Goal: Transaction & Acquisition: Obtain resource

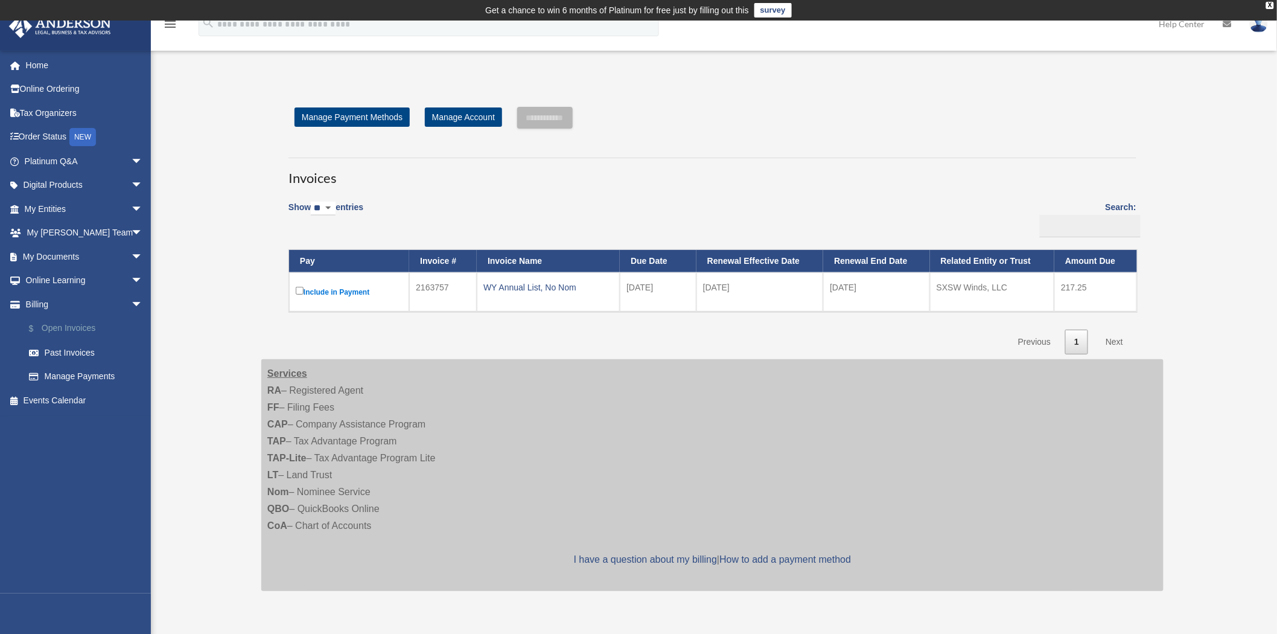
click at [76, 327] on link "$ Open Invoices" at bounding box center [89, 328] width 144 height 25
click at [215, 264] on div "Open Invoices [EMAIL_ADDRESS][DOMAIN_NAME] Sign Out [EMAIL_ADDRESS][DOMAIN_NAME…" at bounding box center [638, 347] width 1277 height 551
click at [353, 293] on label "Include in Payment" at bounding box center [349, 291] width 107 height 15
click at [560, 119] on input "**********" at bounding box center [545, 118] width 56 height 22
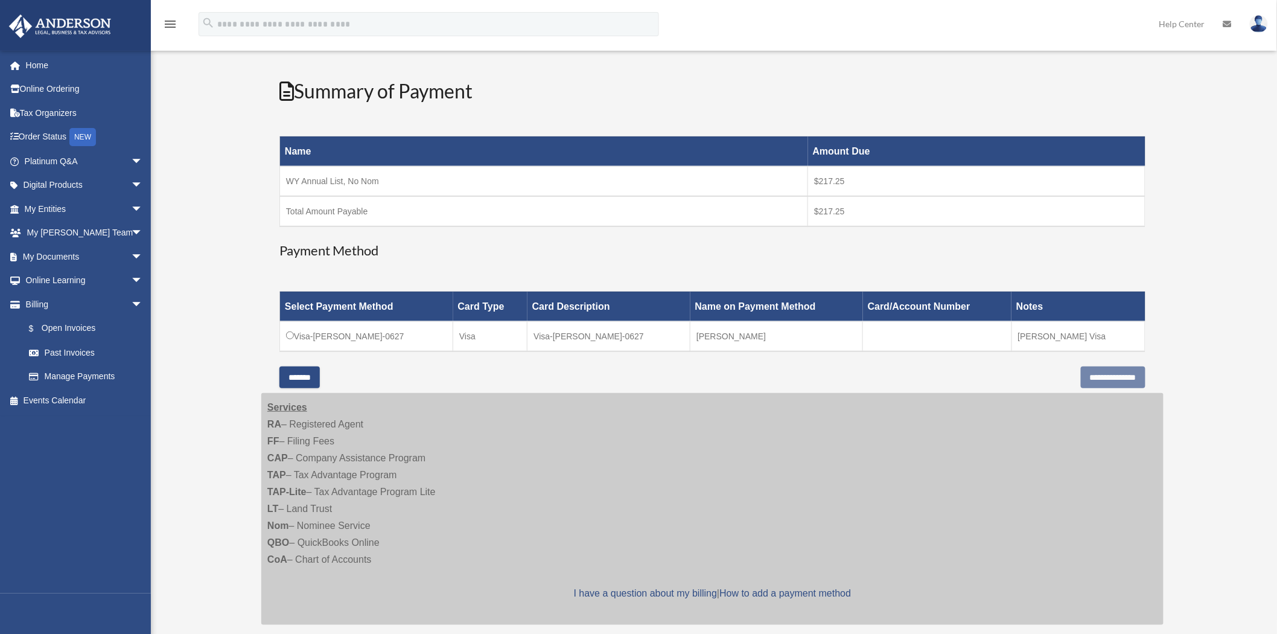
scroll to position [201, 0]
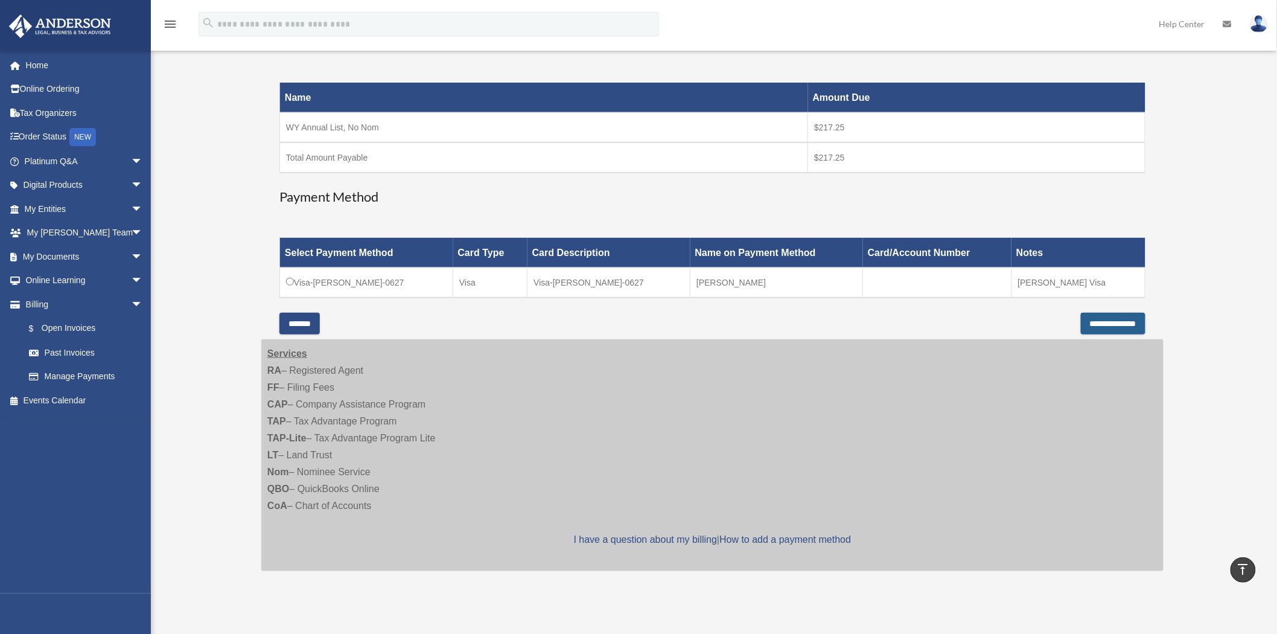
click at [1111, 321] on input "**********" at bounding box center [1113, 324] width 65 height 22
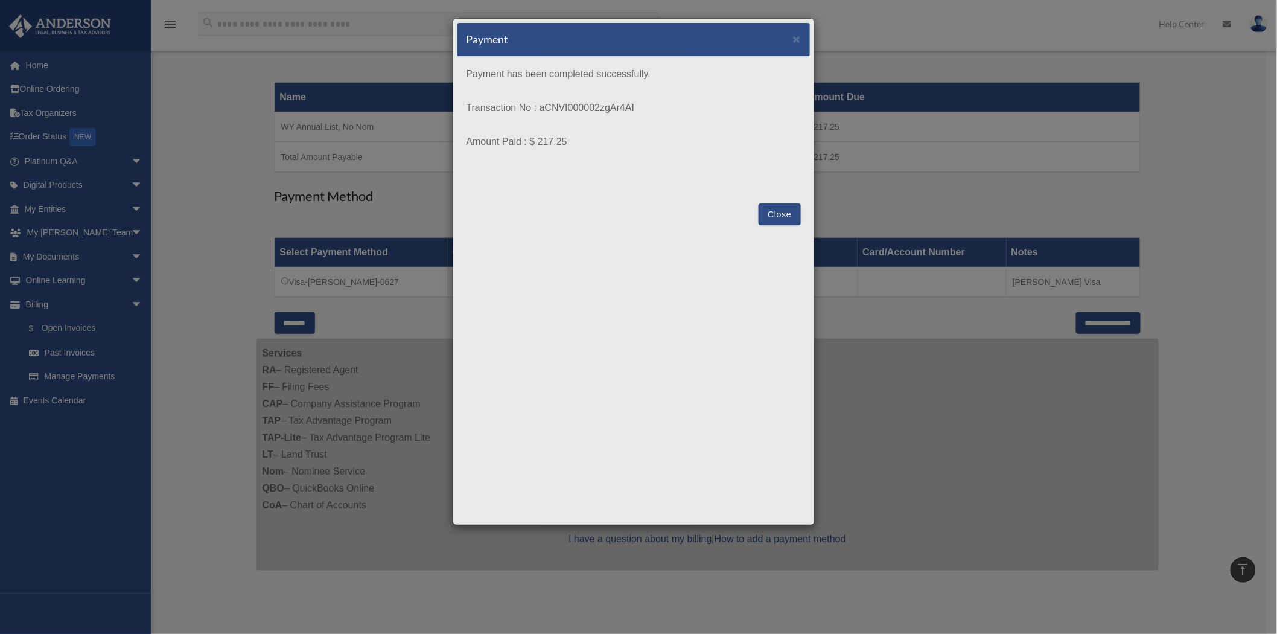
click at [780, 214] on button "Close" at bounding box center [780, 214] width 42 height 22
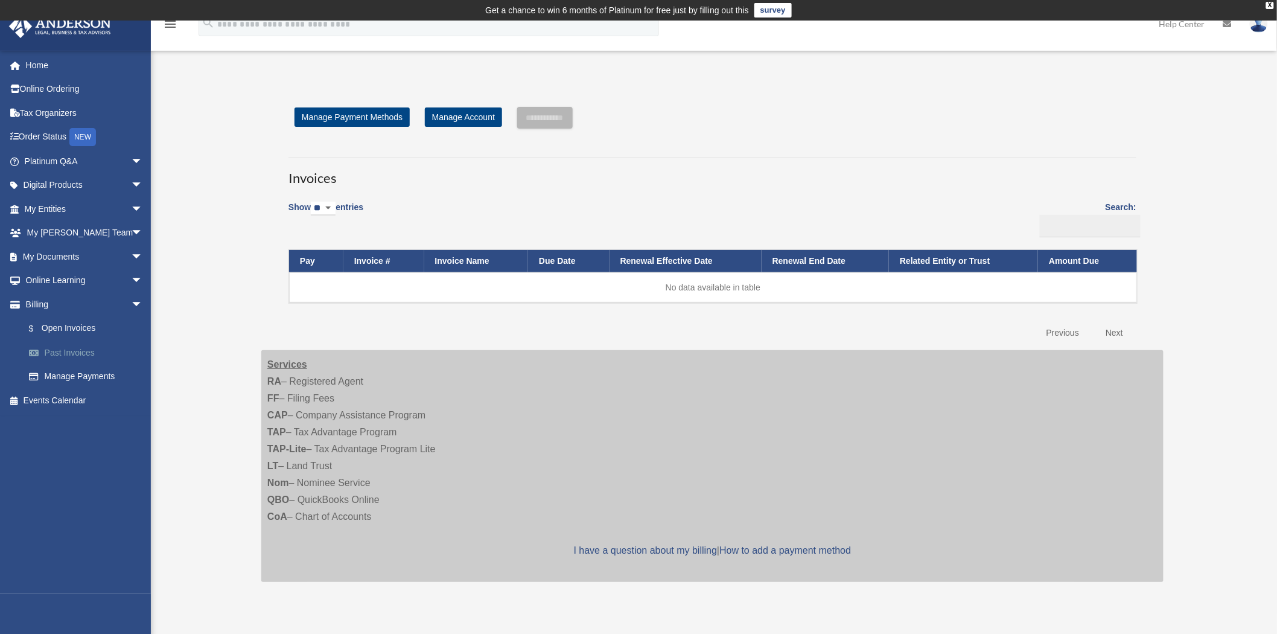
click at [64, 353] on link "Past Invoices" at bounding box center [89, 352] width 144 height 24
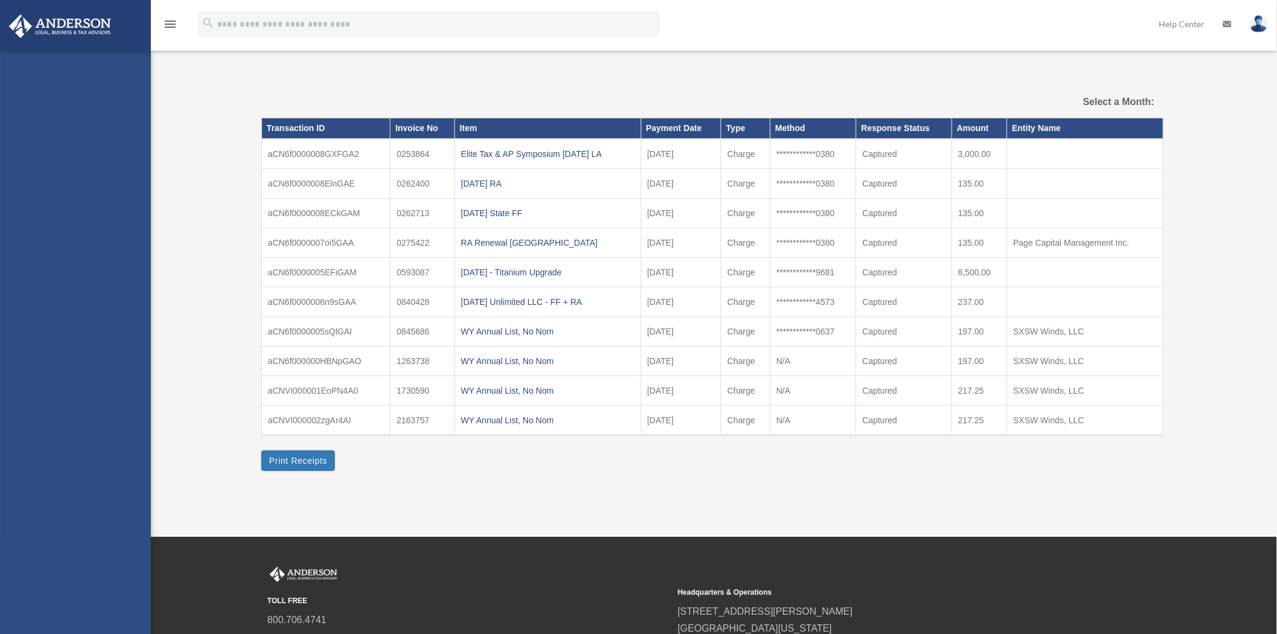
select select
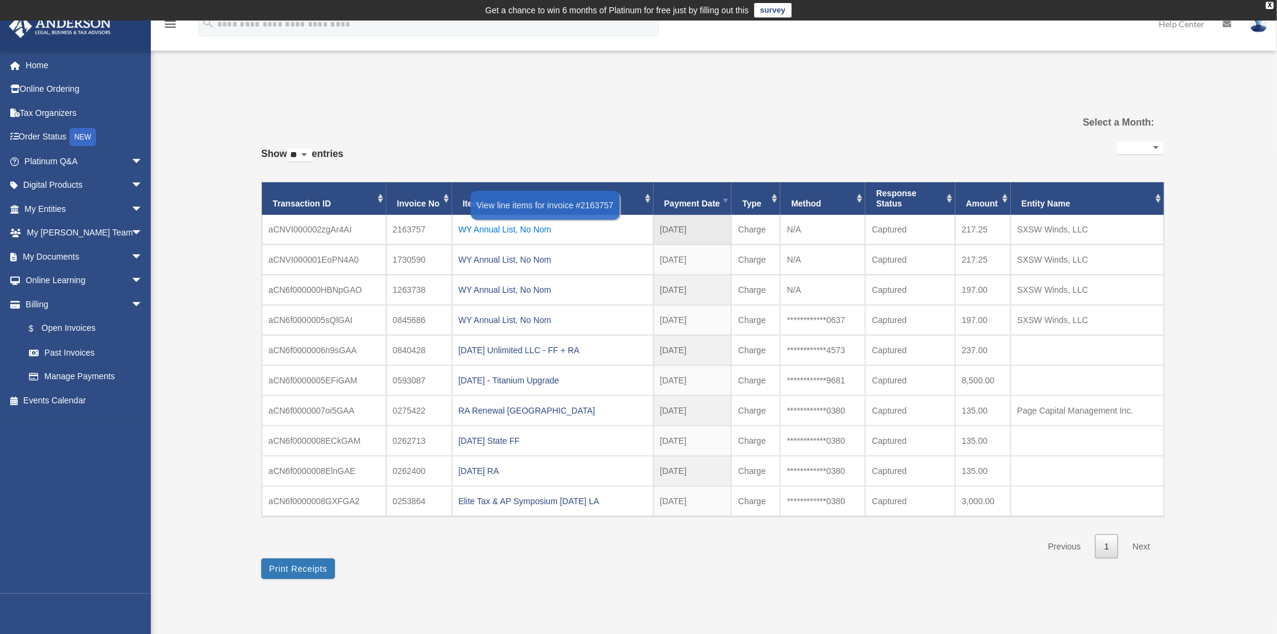
click at [497, 227] on div "WY Annual List, No Nom" at bounding box center [553, 229] width 188 height 17
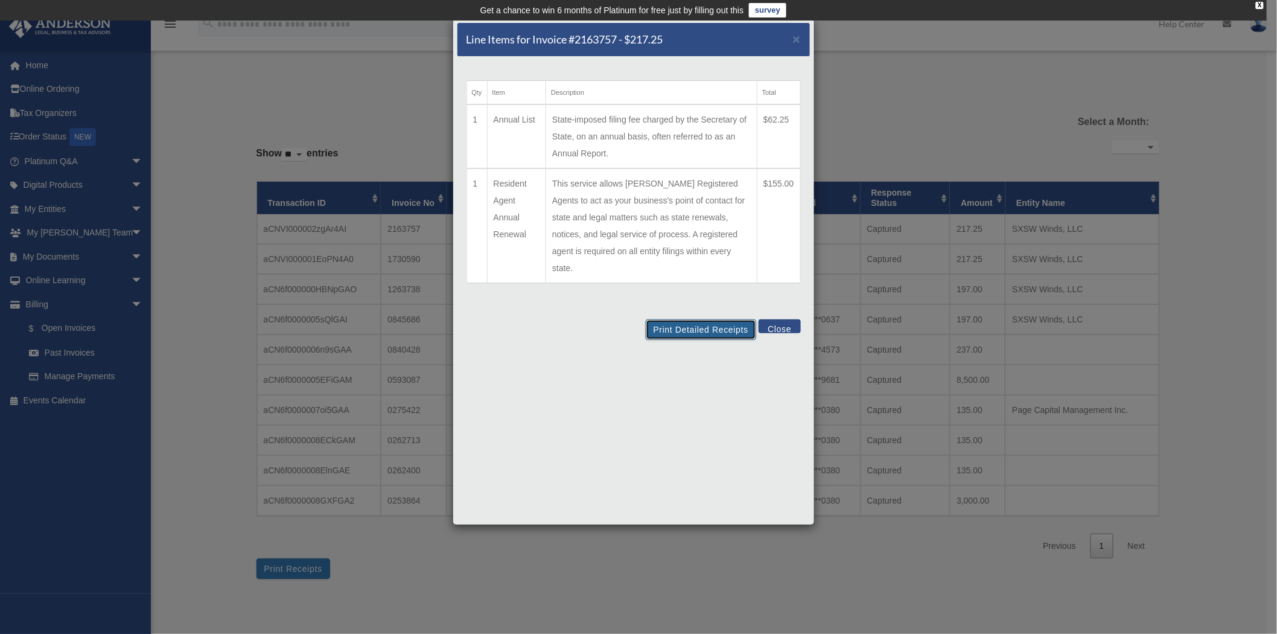
click at [698, 319] on button "Print Detailed Receipts" at bounding box center [701, 329] width 110 height 21
click at [797, 37] on span "×" at bounding box center [797, 39] width 8 height 14
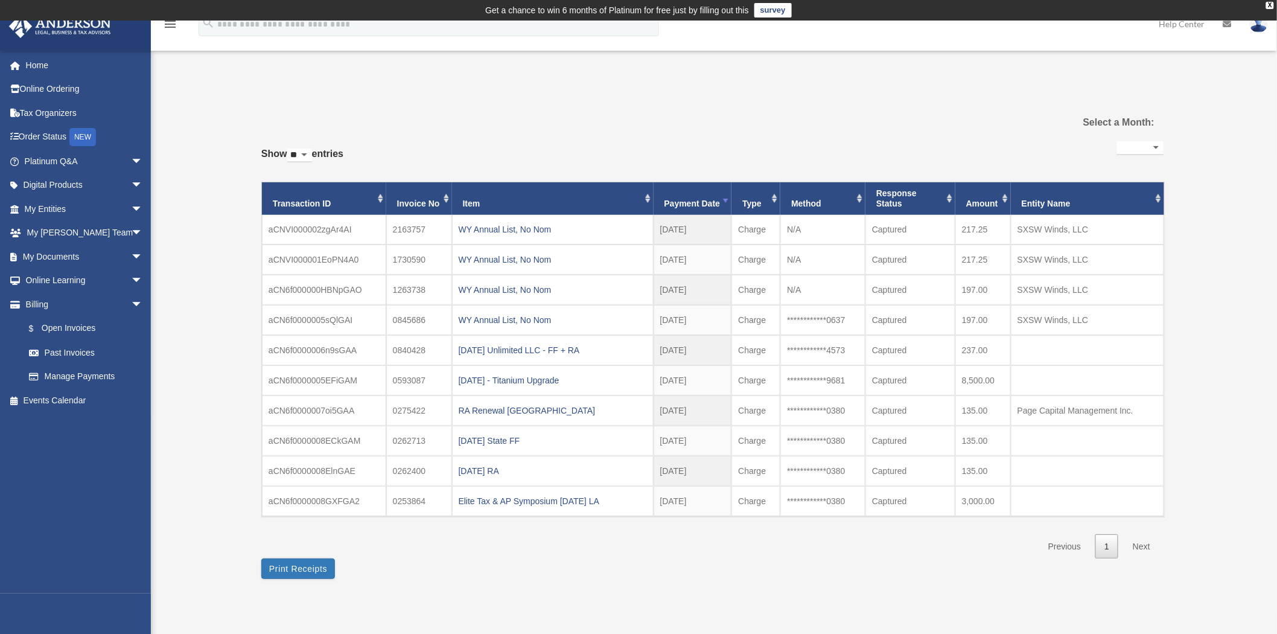
click at [185, 99] on div "Past Invoices pagecapitalmanagement@gmail.com Sign Out pagecapitalmanagement@gm…" at bounding box center [638, 333] width 1277 height 522
click at [42, 63] on link "Home" at bounding box center [84, 65] width 153 height 24
click at [131, 251] on span "arrow_drop_down" at bounding box center [143, 256] width 24 height 25
click at [92, 300] on link "Meeting Minutes" at bounding box center [89, 304] width 144 height 24
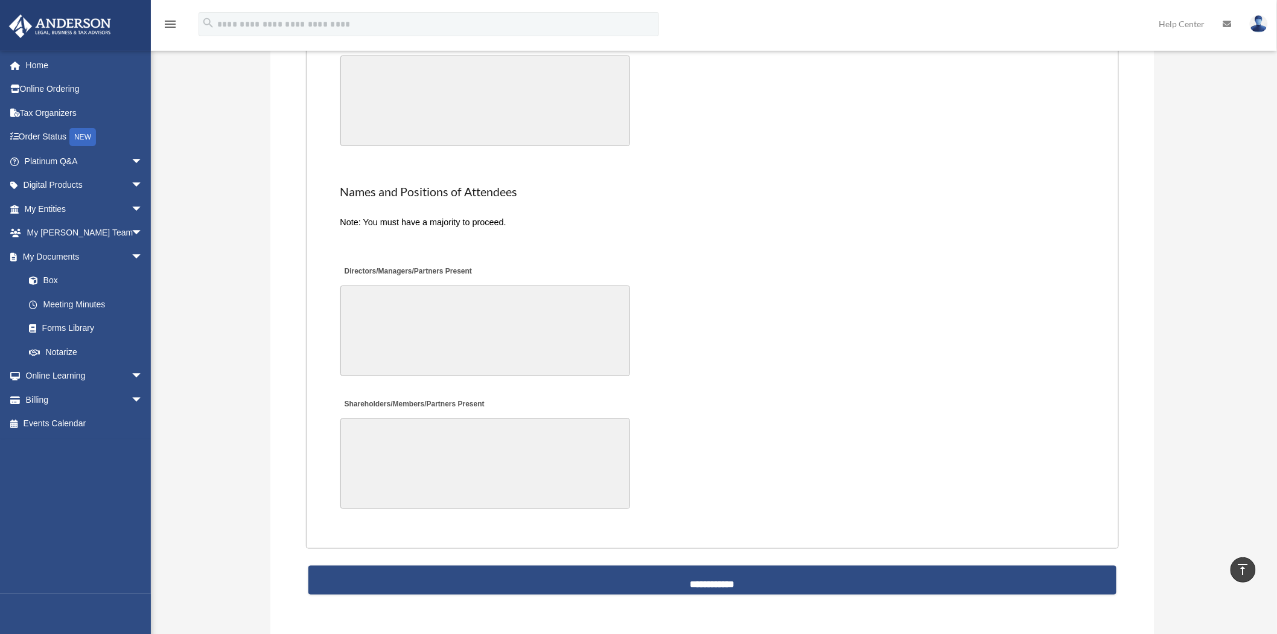
scroll to position [2347, 0]
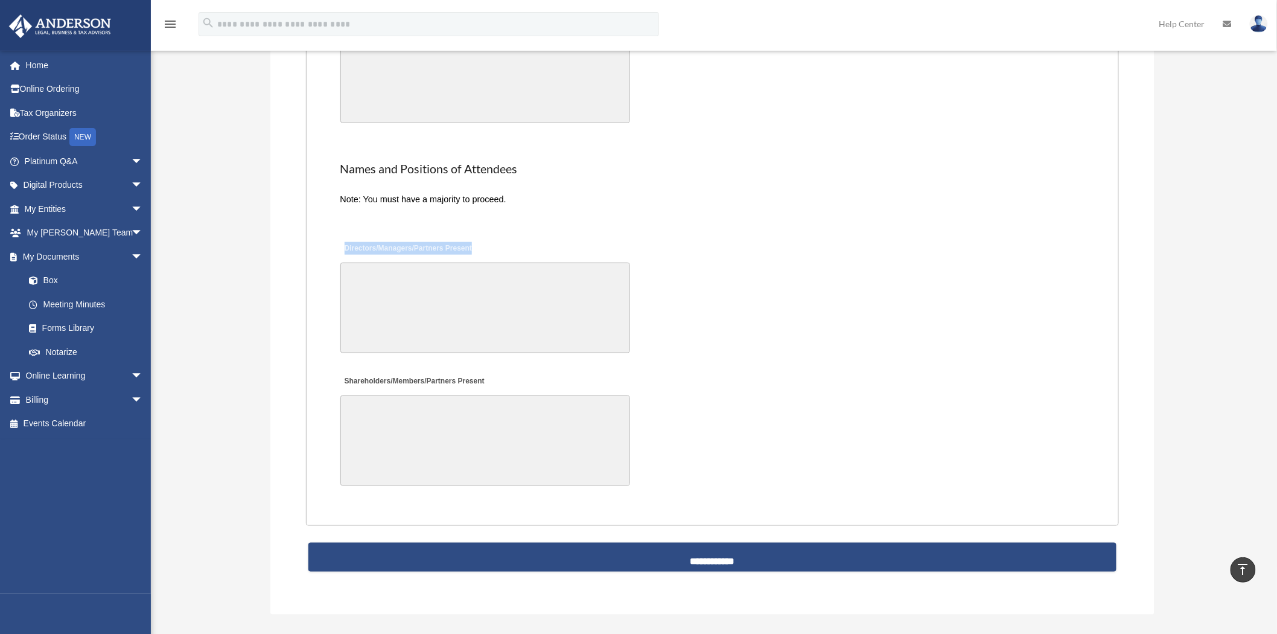
drag, startPoint x: 345, startPoint y: 227, endPoint x: 484, endPoint y: 231, distance: 138.3
click at [484, 234] on div "Directors/Managers/Partners Present" at bounding box center [712, 297] width 747 height 126
drag, startPoint x: 339, startPoint y: 360, endPoint x: 515, endPoint y: 360, distance: 176.3
click at [515, 367] on div "Shareholders/Members/Partners Present" at bounding box center [712, 430] width 747 height 126
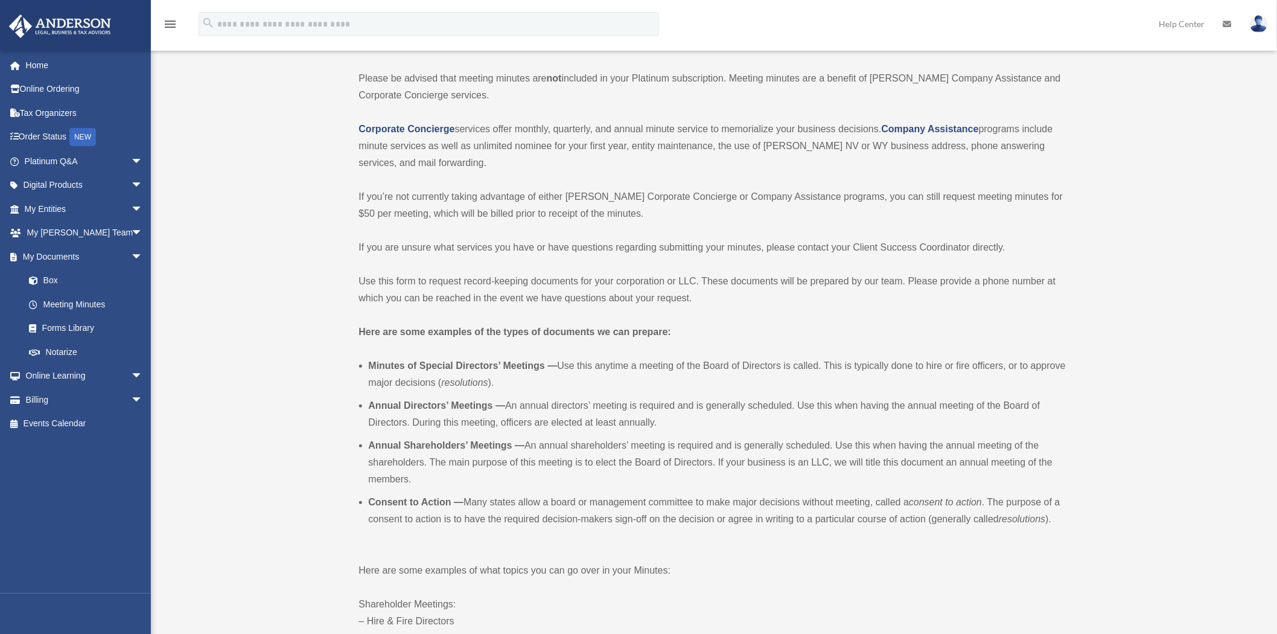
scroll to position [469, 0]
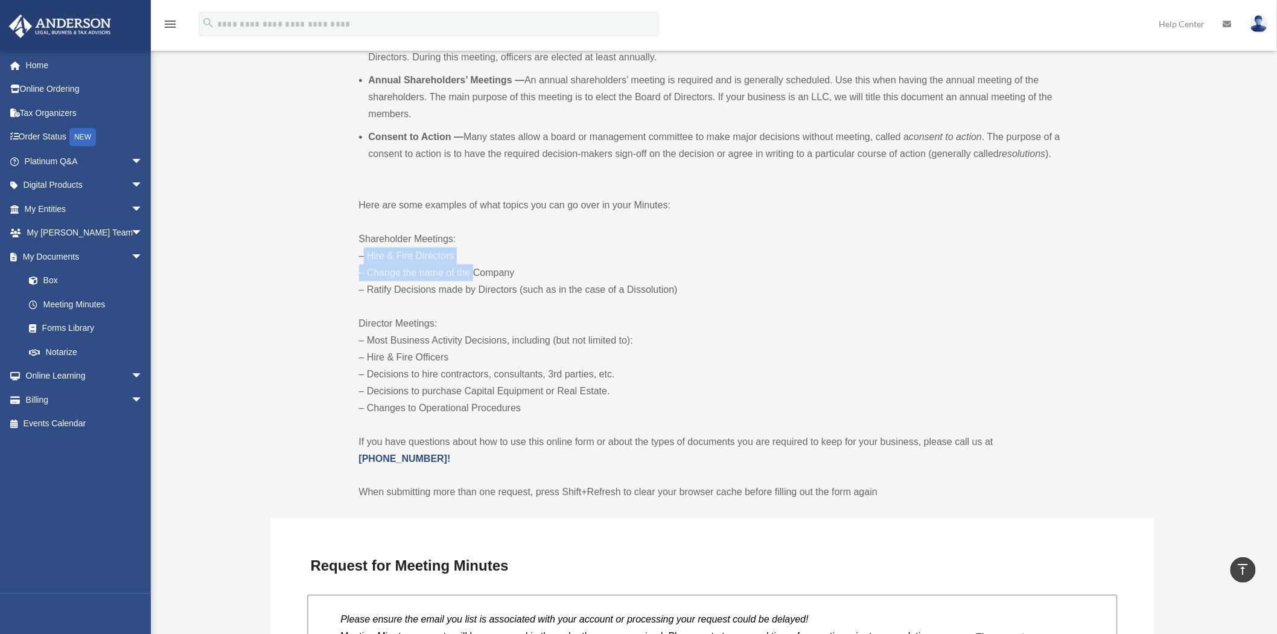
drag, startPoint x: 354, startPoint y: 255, endPoint x: 468, endPoint y: 267, distance: 115.3
drag, startPoint x: 373, startPoint y: 287, endPoint x: 793, endPoint y: 286, distance: 420.1
click at [793, 286] on p "Shareholder Meetings: – Hire & Fire Directors – Change the name of the Company …" at bounding box center [712, 265] width 707 height 68
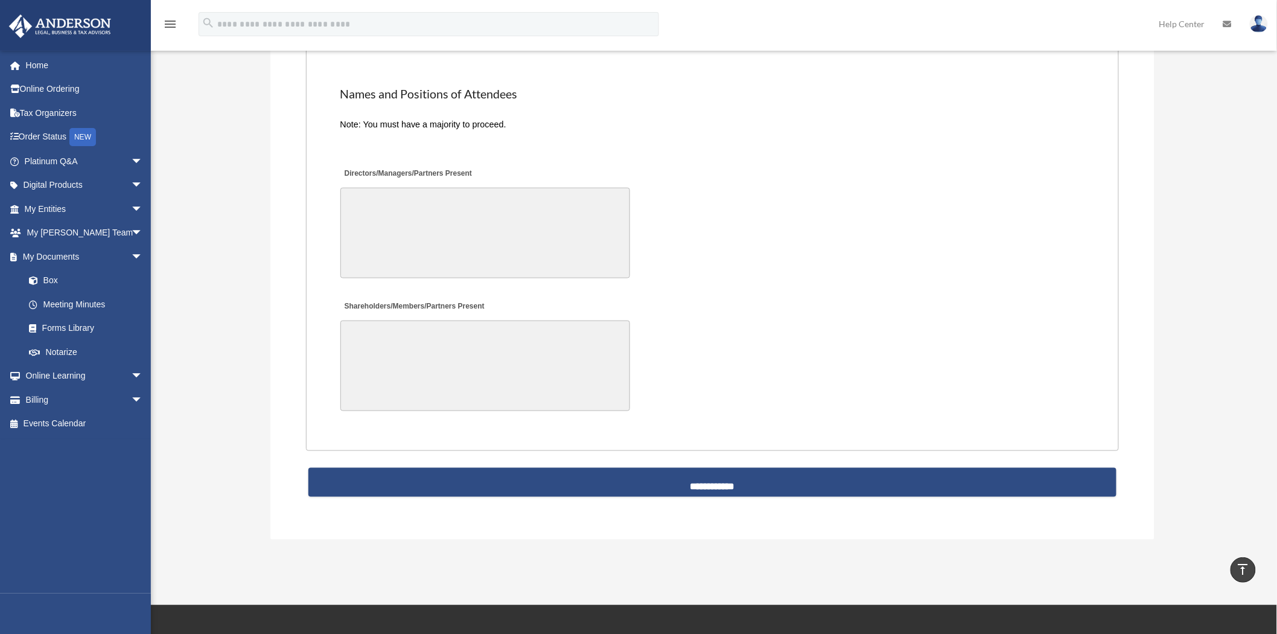
scroll to position [2394, 0]
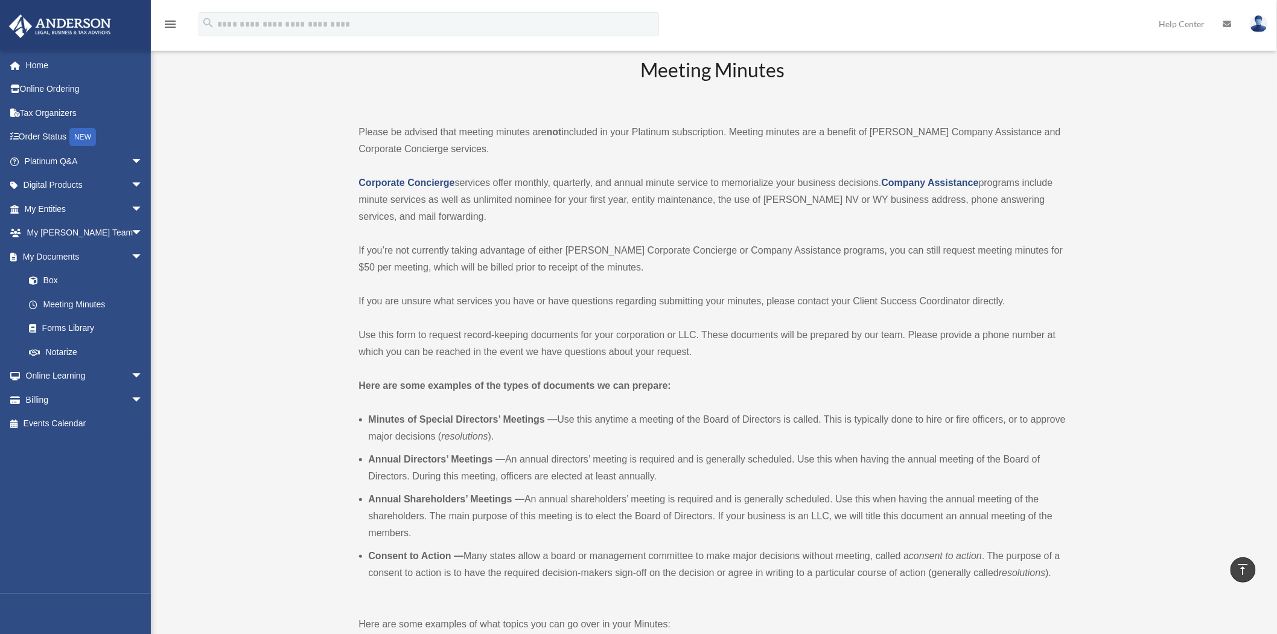
scroll to position [46, 0]
click at [67, 327] on link "Forms Library" at bounding box center [89, 328] width 144 height 24
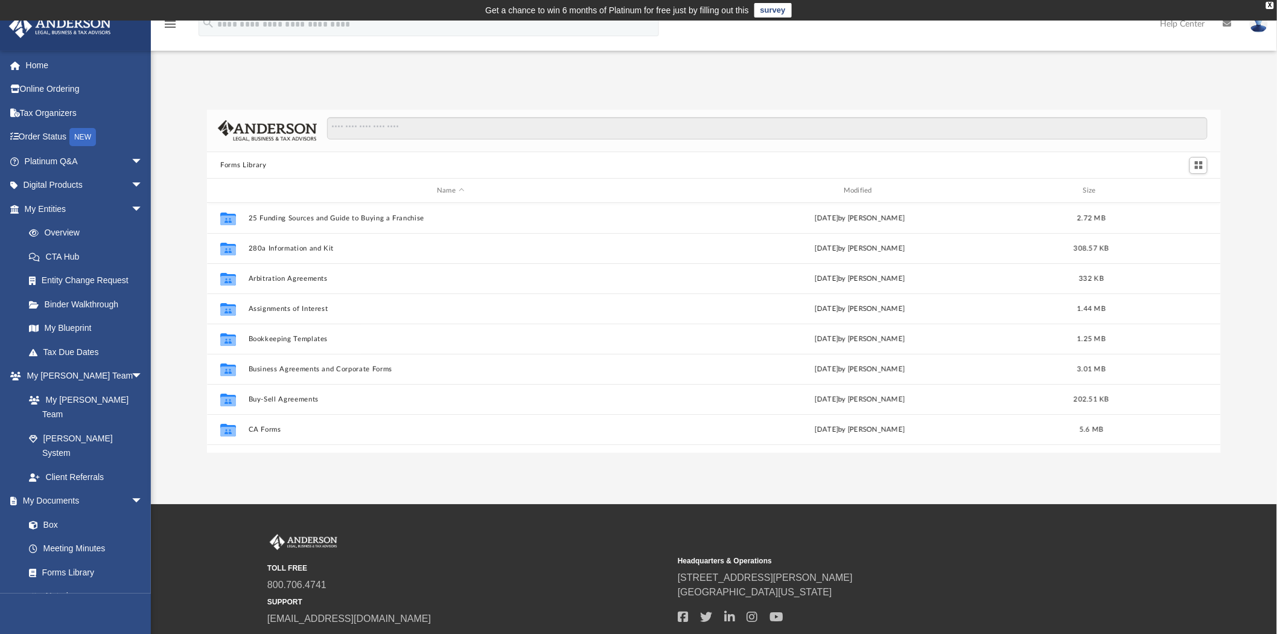
scroll to position [263, 1004]
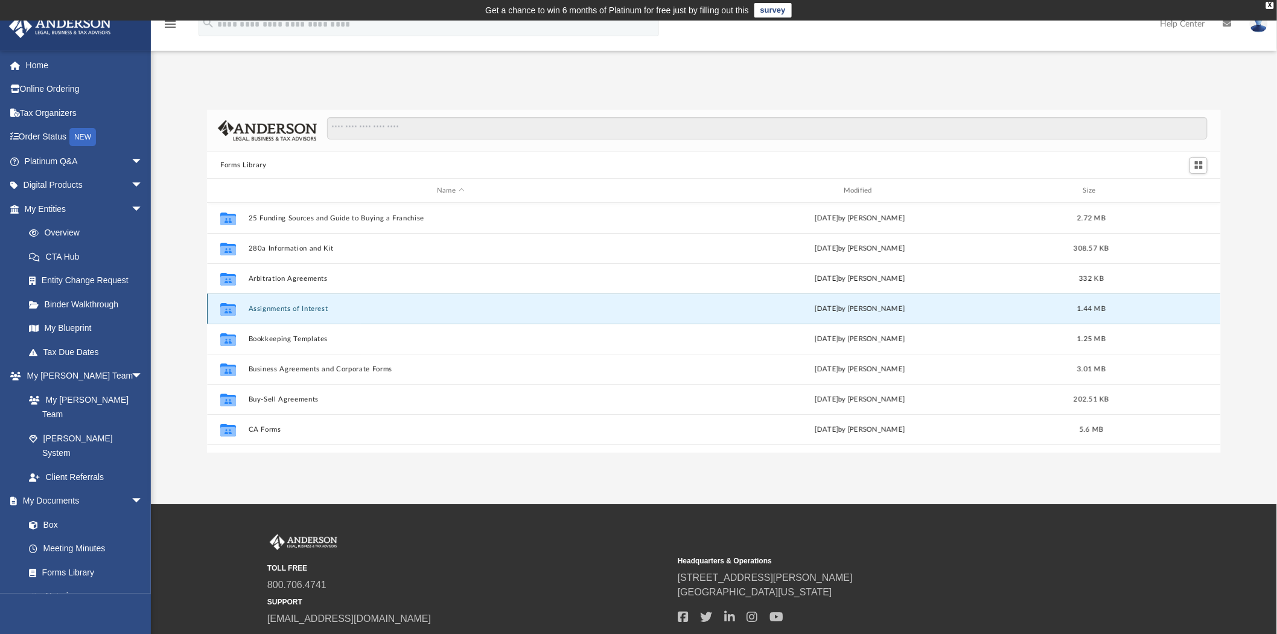
click at [278, 306] on button "Assignments of Interest" at bounding box center [451, 309] width 404 height 8
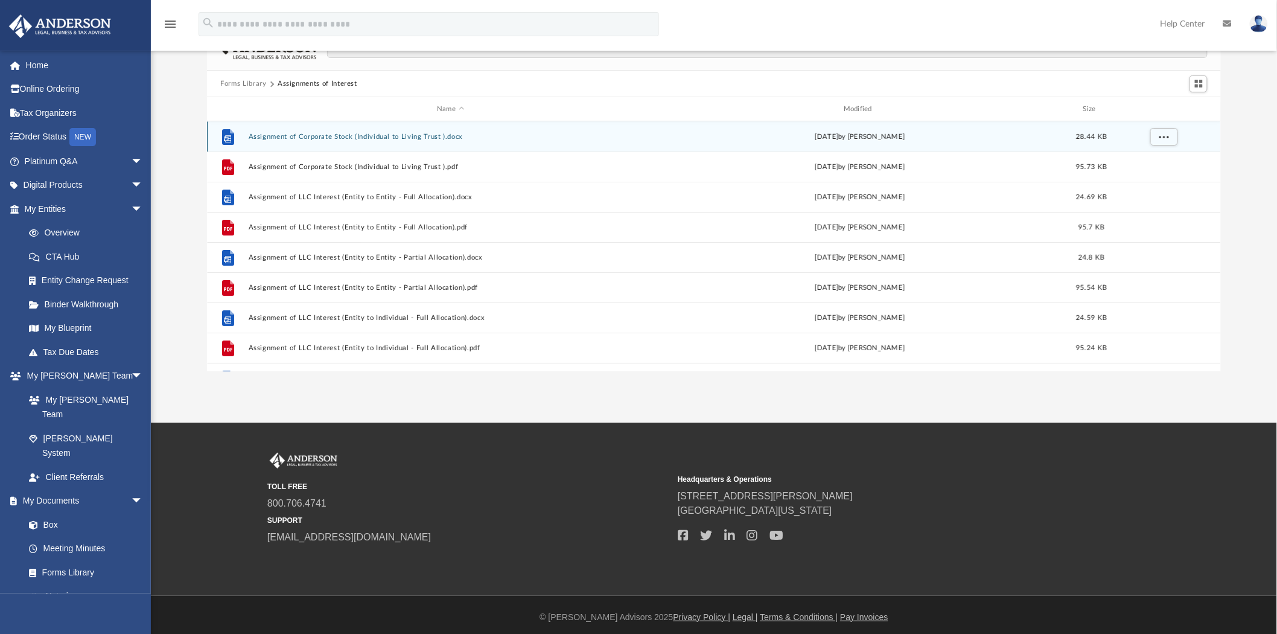
scroll to position [86, 0]
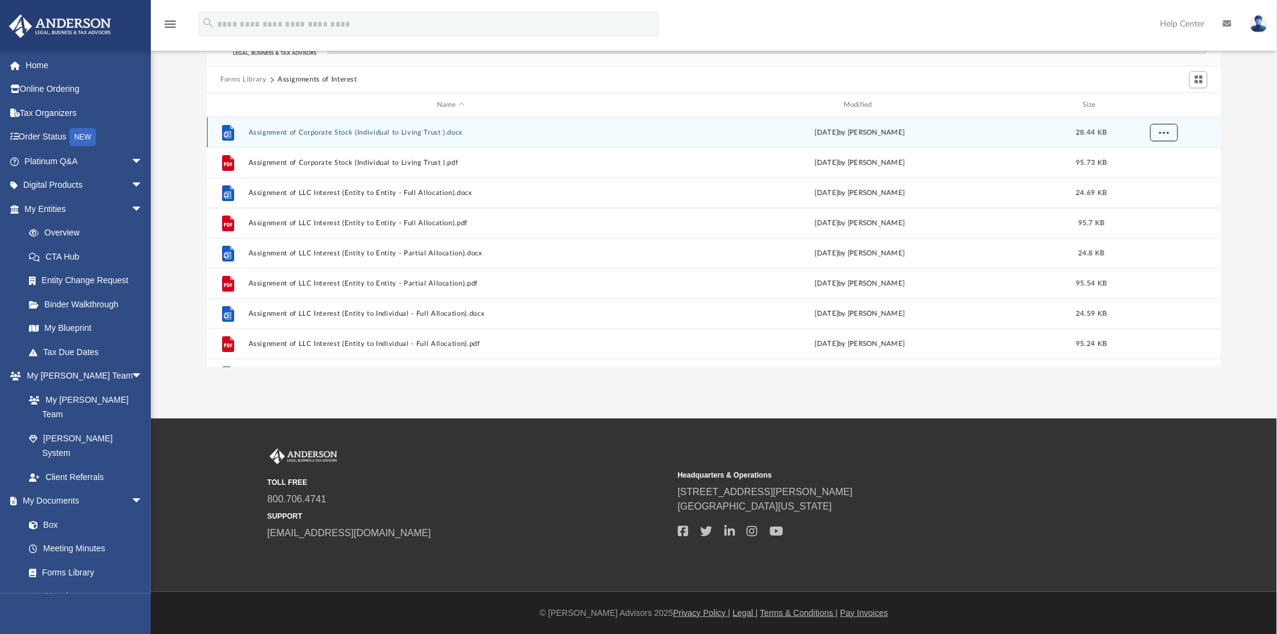
click at [1167, 134] on span "More options" at bounding box center [1165, 132] width 10 height 7
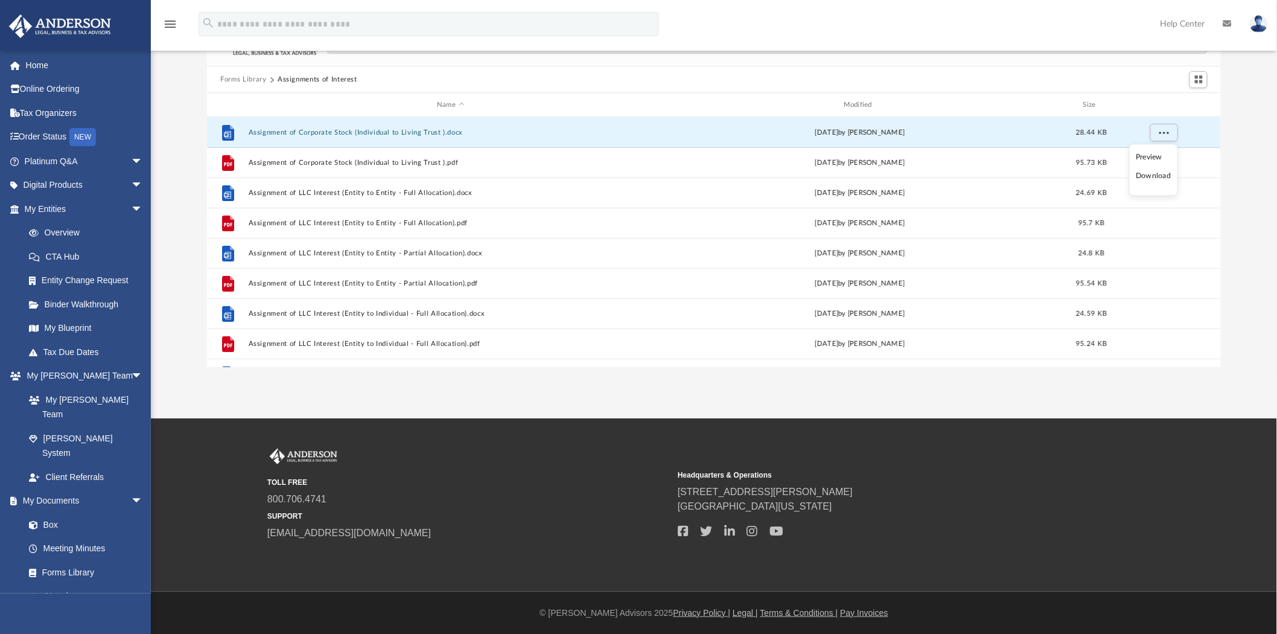
click at [1164, 179] on li "Download" at bounding box center [1153, 176] width 35 height 13
click at [1157, 133] on button "More options" at bounding box center [1165, 133] width 28 height 18
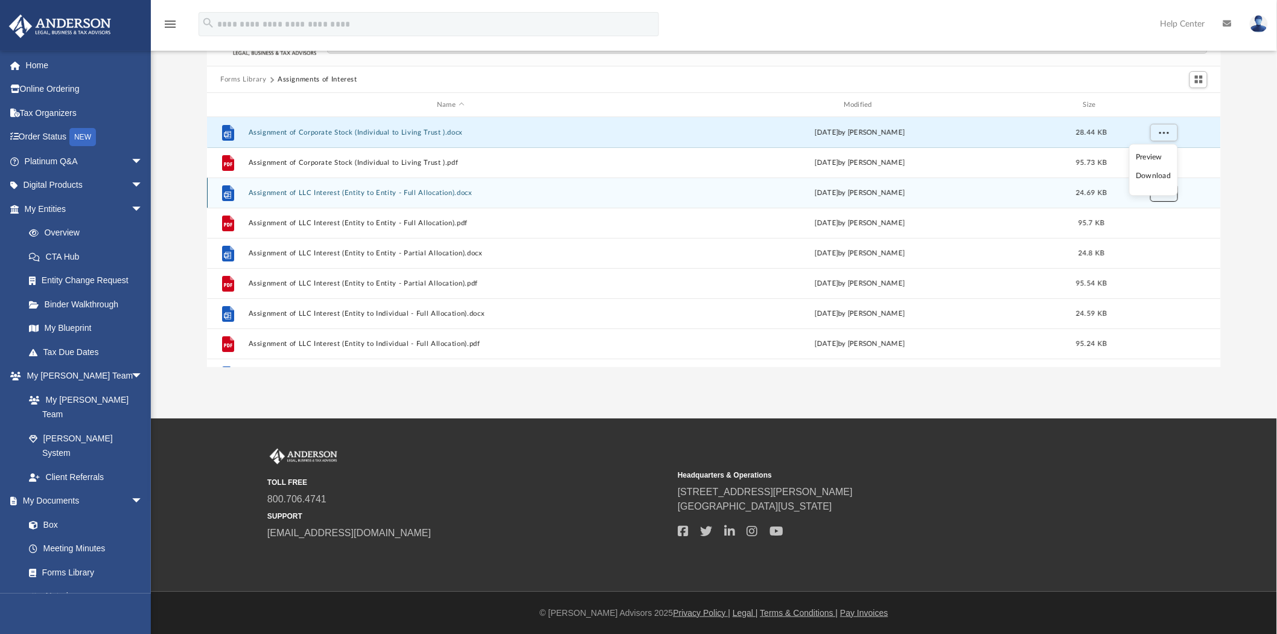
click at [1167, 196] on button "More options" at bounding box center [1165, 193] width 28 height 18
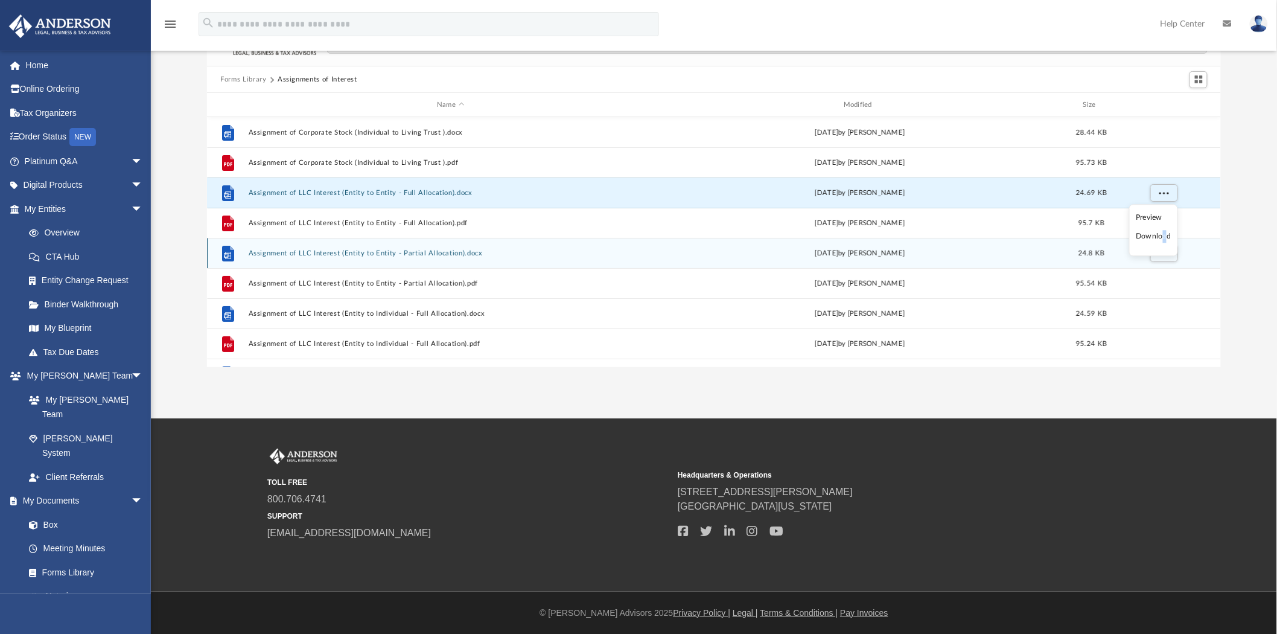
click at [1165, 238] on li "Download" at bounding box center [1153, 237] width 35 height 13
click at [1160, 252] on span "More options" at bounding box center [1165, 253] width 10 height 7
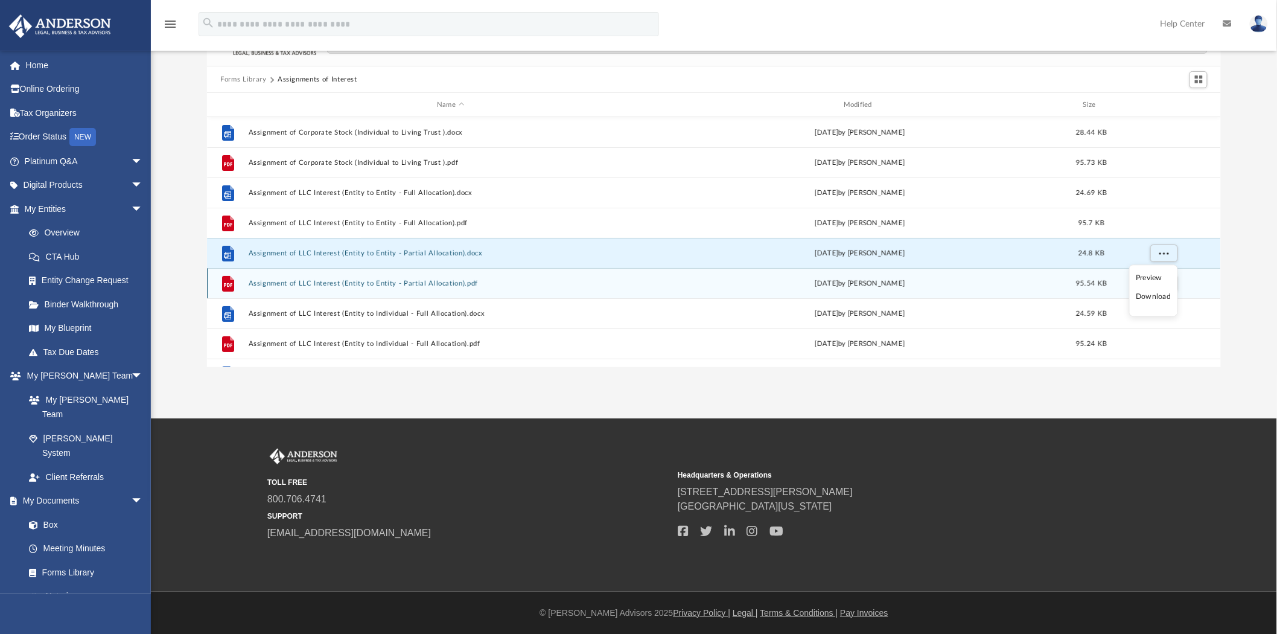
click at [1160, 298] on li "Download" at bounding box center [1153, 297] width 35 height 13
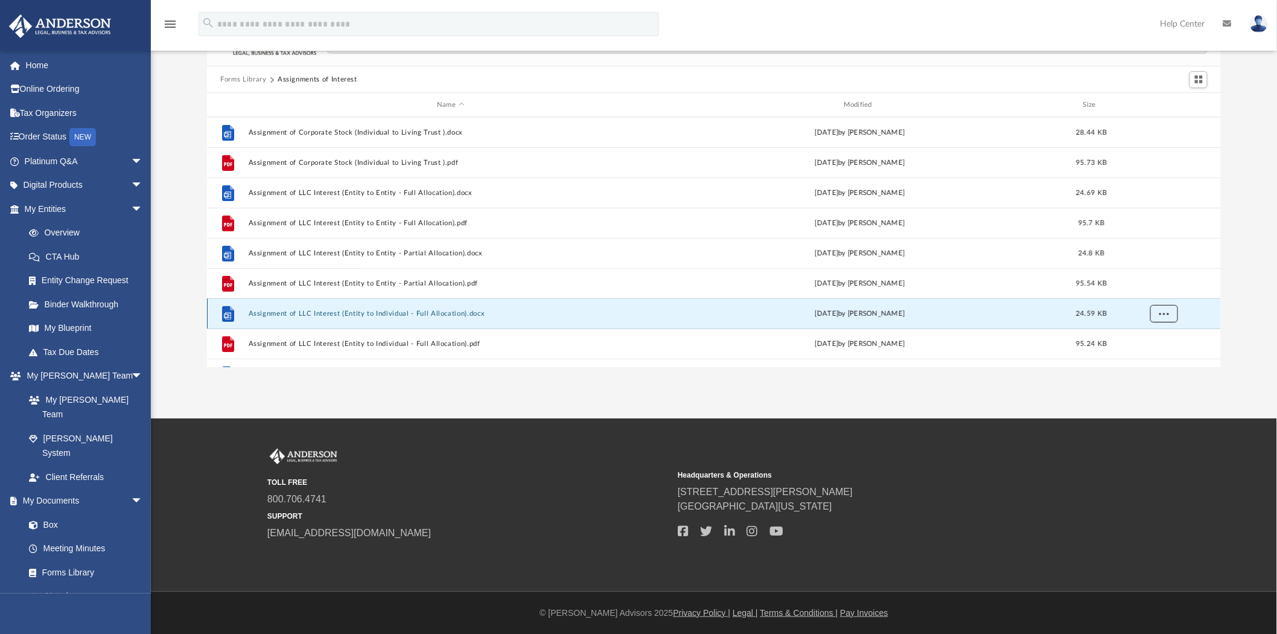
click at [1163, 314] on span "More options" at bounding box center [1165, 313] width 10 height 7
click at [1154, 289] on li "Download" at bounding box center [1153, 287] width 35 height 13
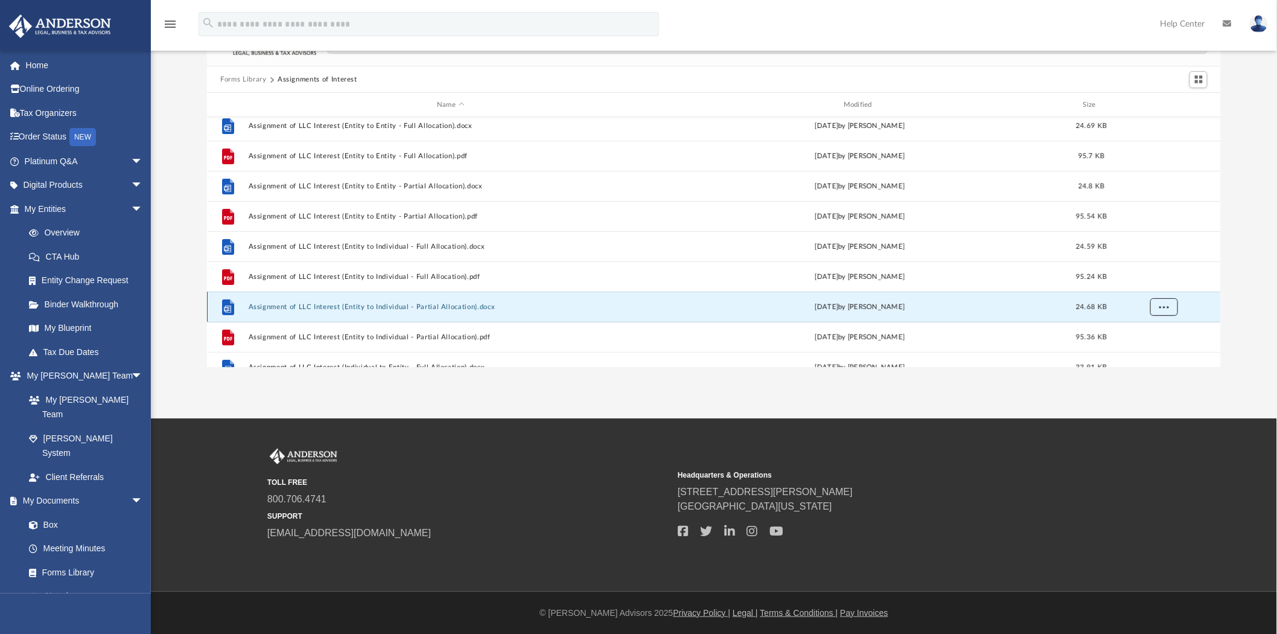
click at [1163, 314] on button "More options" at bounding box center [1165, 307] width 28 height 18
click at [1159, 279] on li "Download" at bounding box center [1153, 281] width 35 height 13
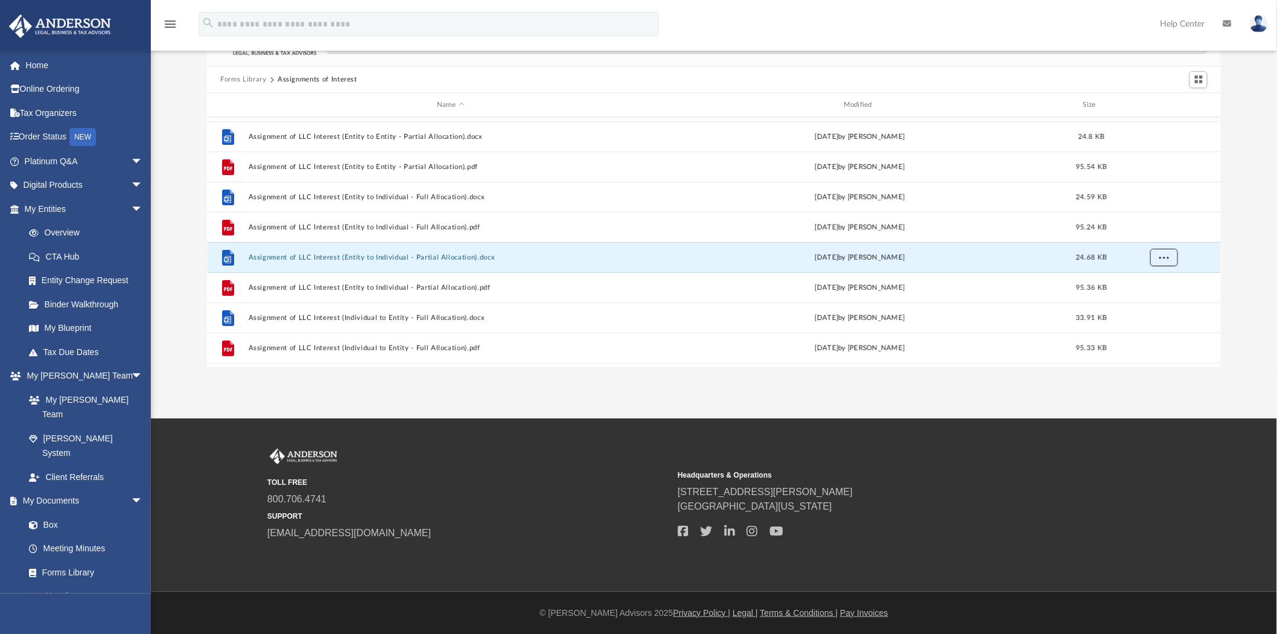
scroll to position [134, 0]
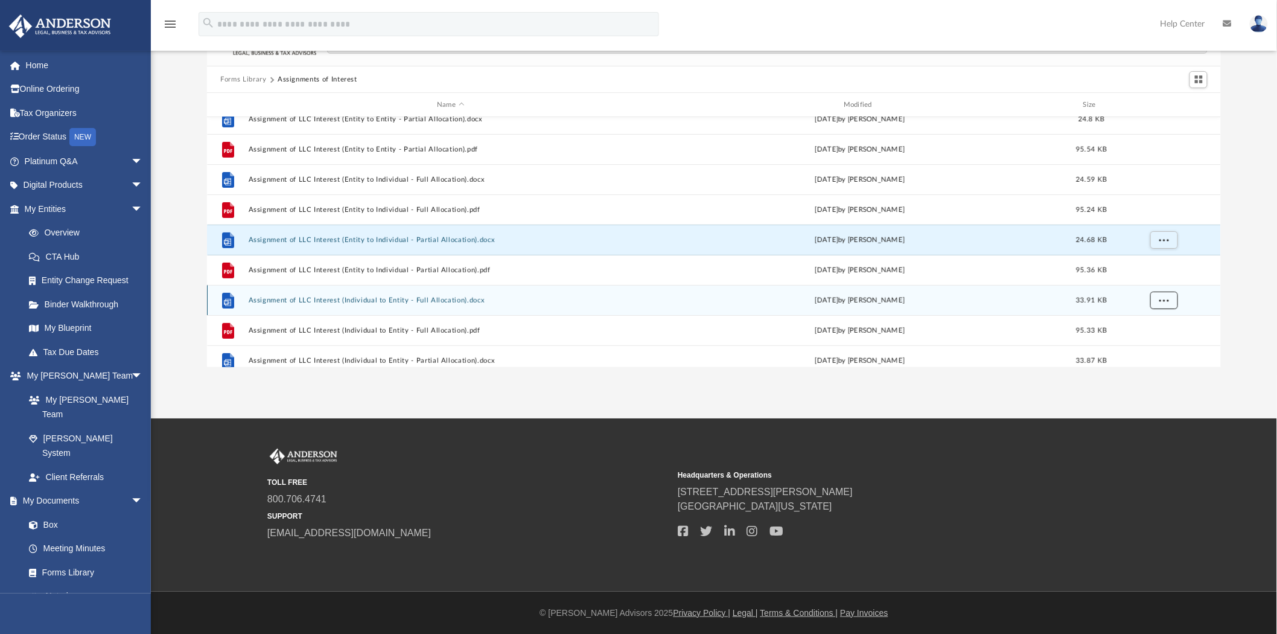
click at [1166, 298] on span "More options" at bounding box center [1165, 300] width 10 height 7
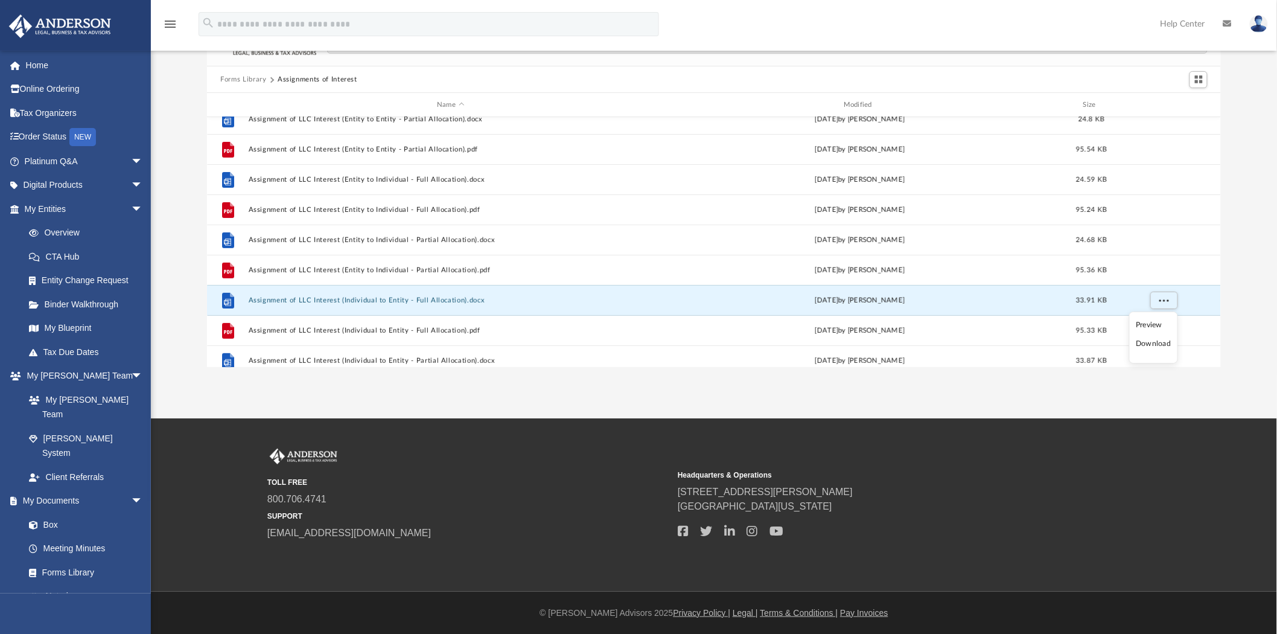
click at [1159, 346] on li "Download" at bounding box center [1153, 343] width 35 height 13
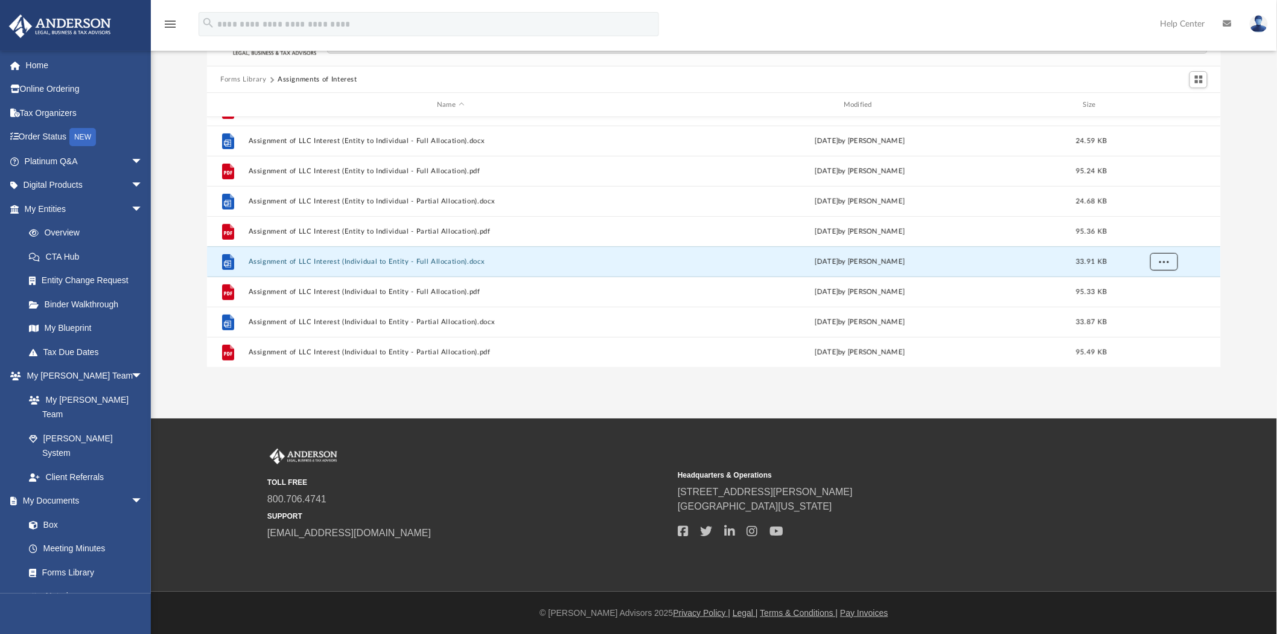
scroll to position [201, 0]
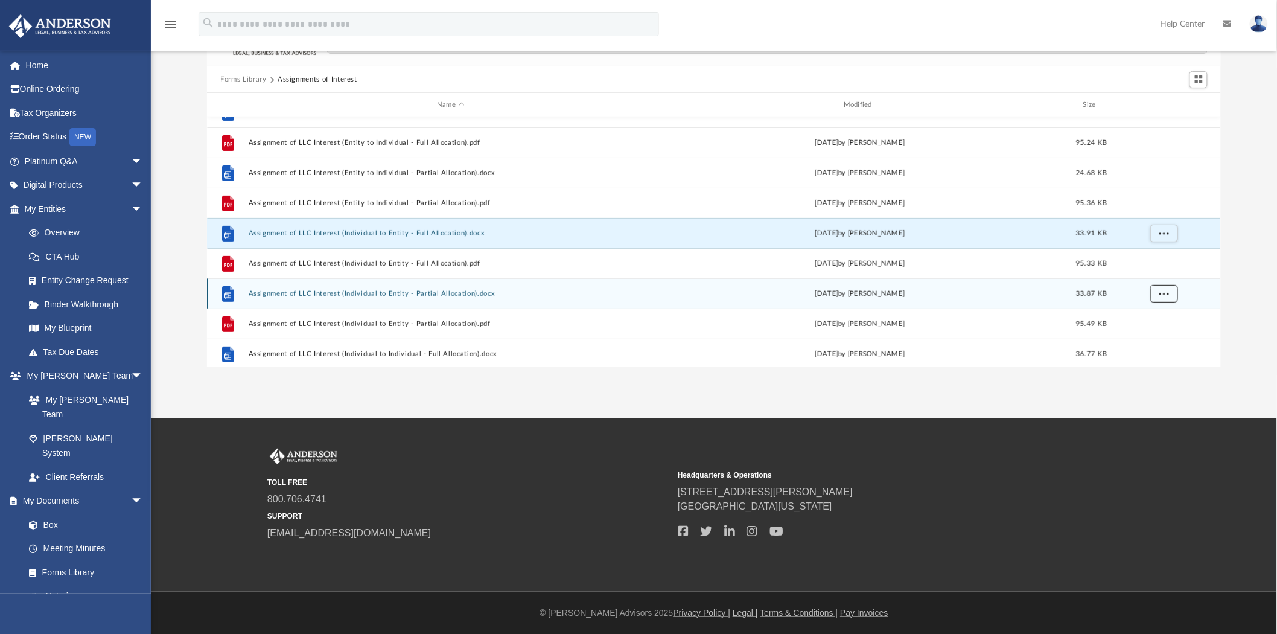
click at [1166, 294] on span "More options" at bounding box center [1165, 293] width 10 height 7
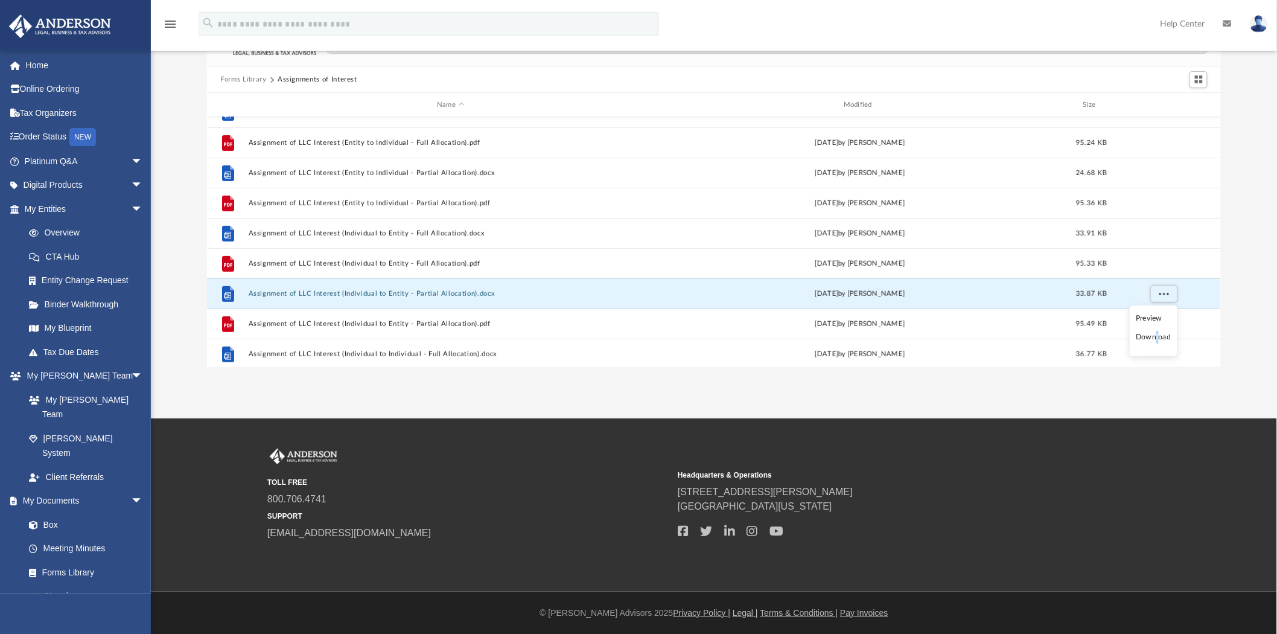
click at [1157, 338] on li "Download" at bounding box center [1153, 337] width 35 height 13
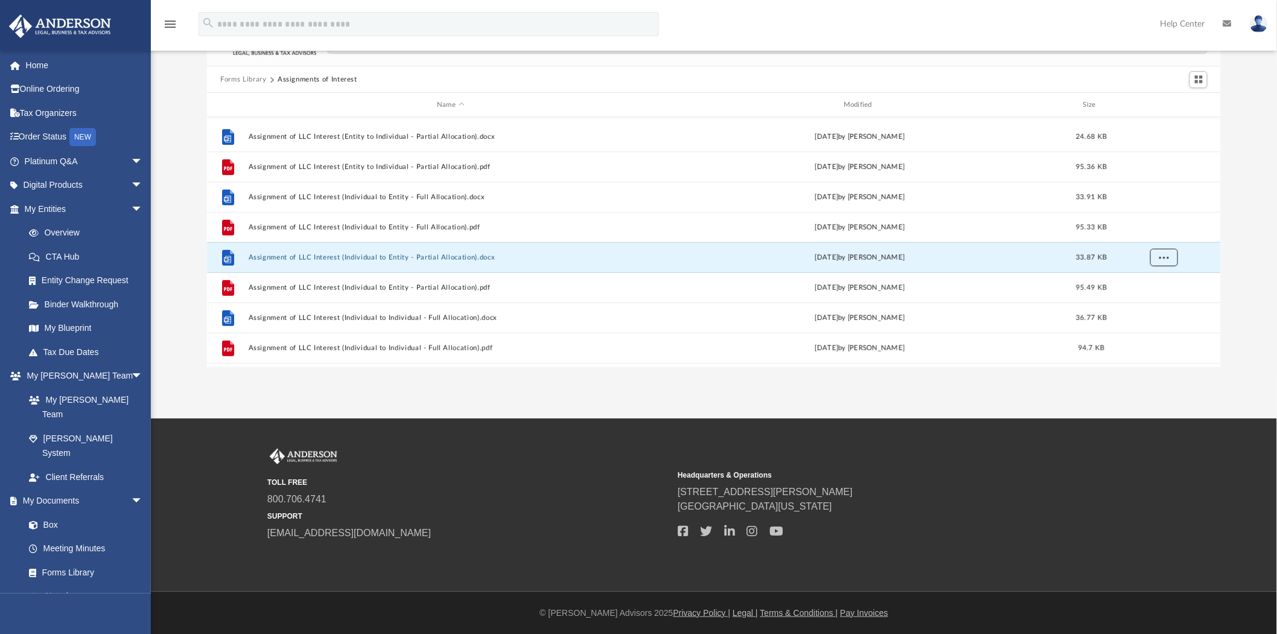
scroll to position [335, 0]
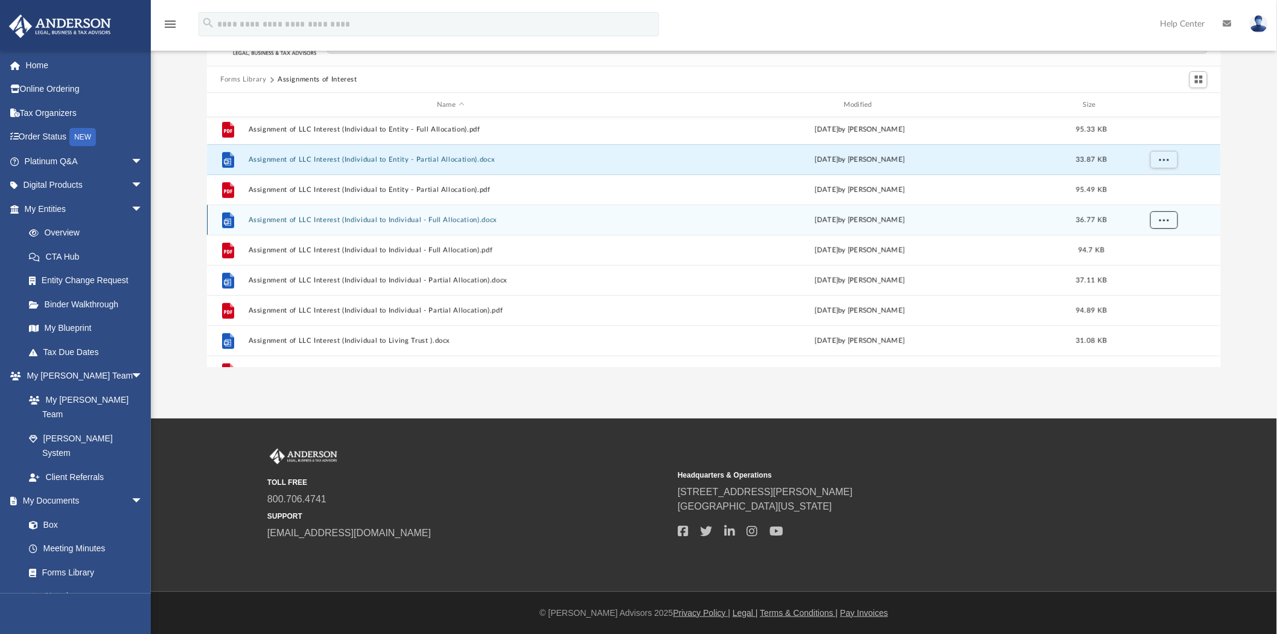
click at [1161, 225] on button "More options" at bounding box center [1165, 220] width 28 height 18
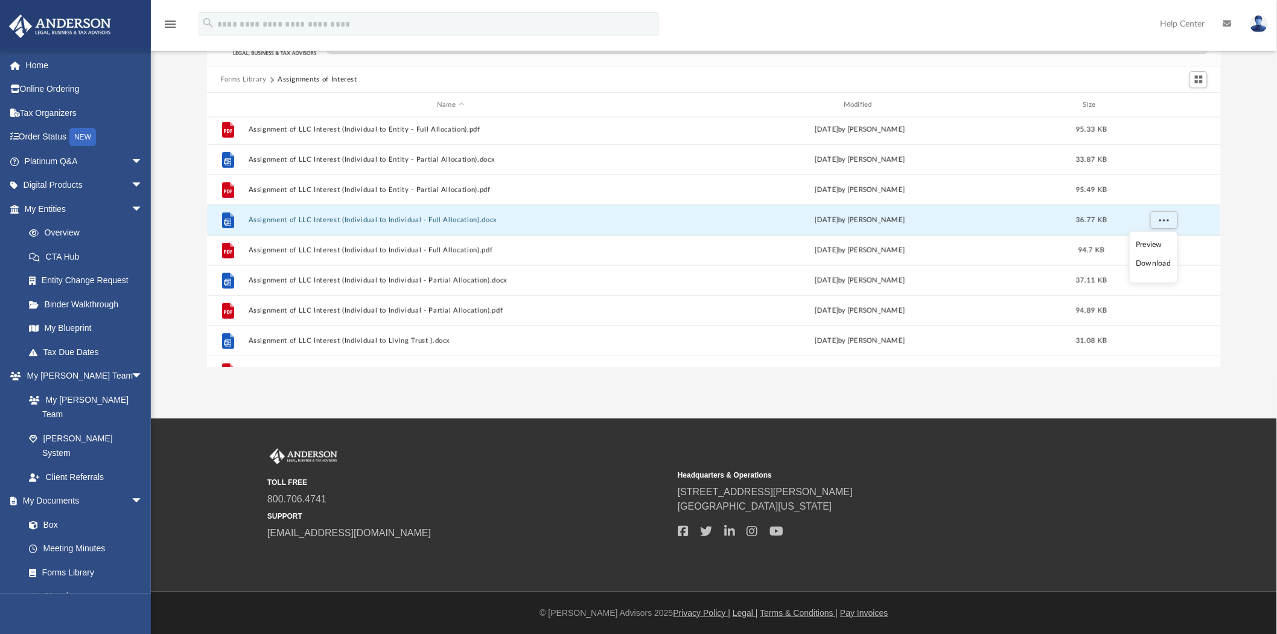
click at [1163, 262] on li "Download" at bounding box center [1153, 263] width 35 height 13
click at [1251, 242] on div "Forms Library Assignments of Interest Name Modified Size File Assignment of LLC…" at bounding box center [714, 195] width 1126 height 343
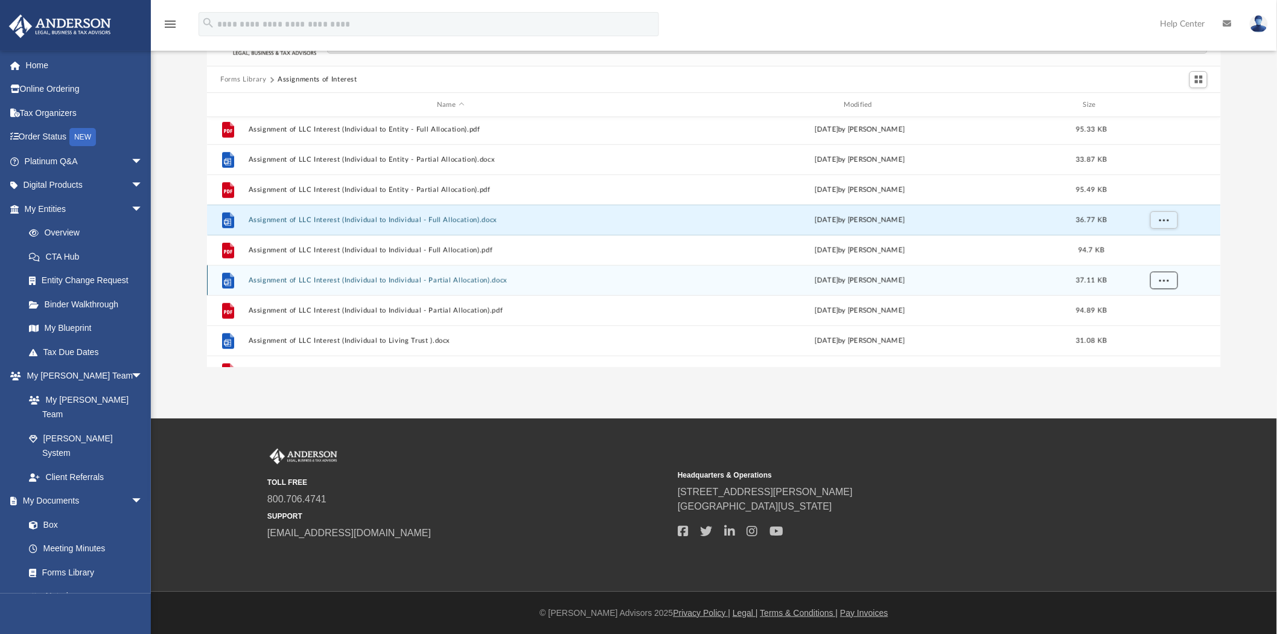
click at [1162, 282] on span "More options" at bounding box center [1165, 280] width 10 height 7
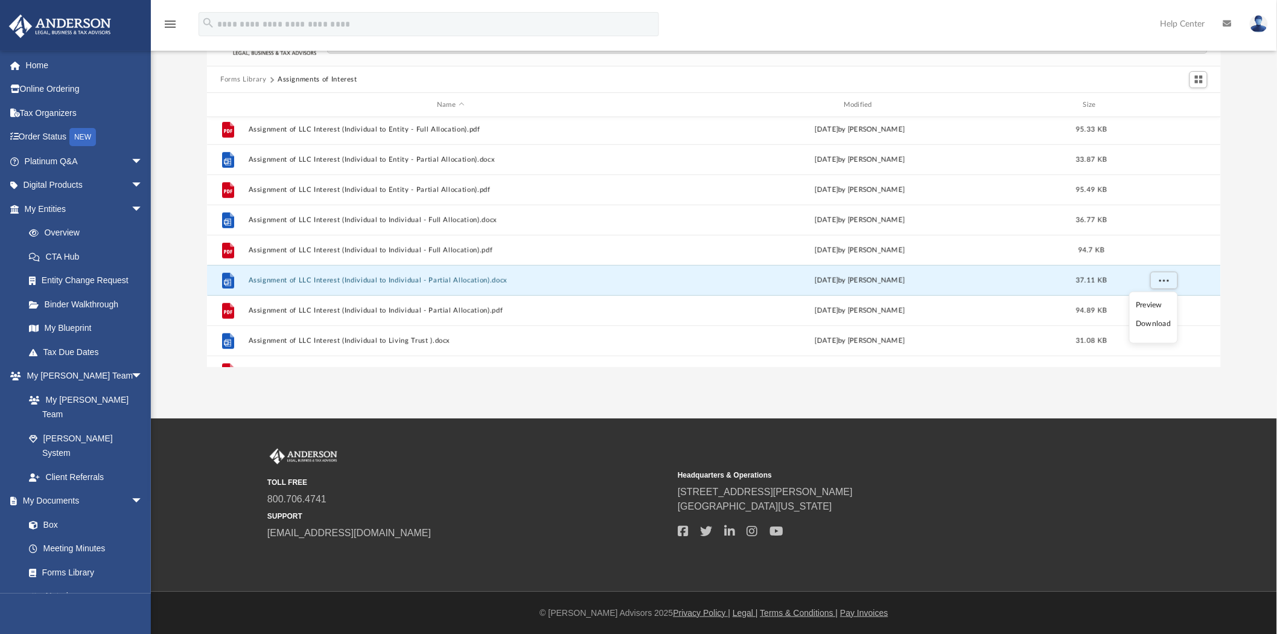
click at [1162, 320] on li "Download" at bounding box center [1153, 324] width 35 height 13
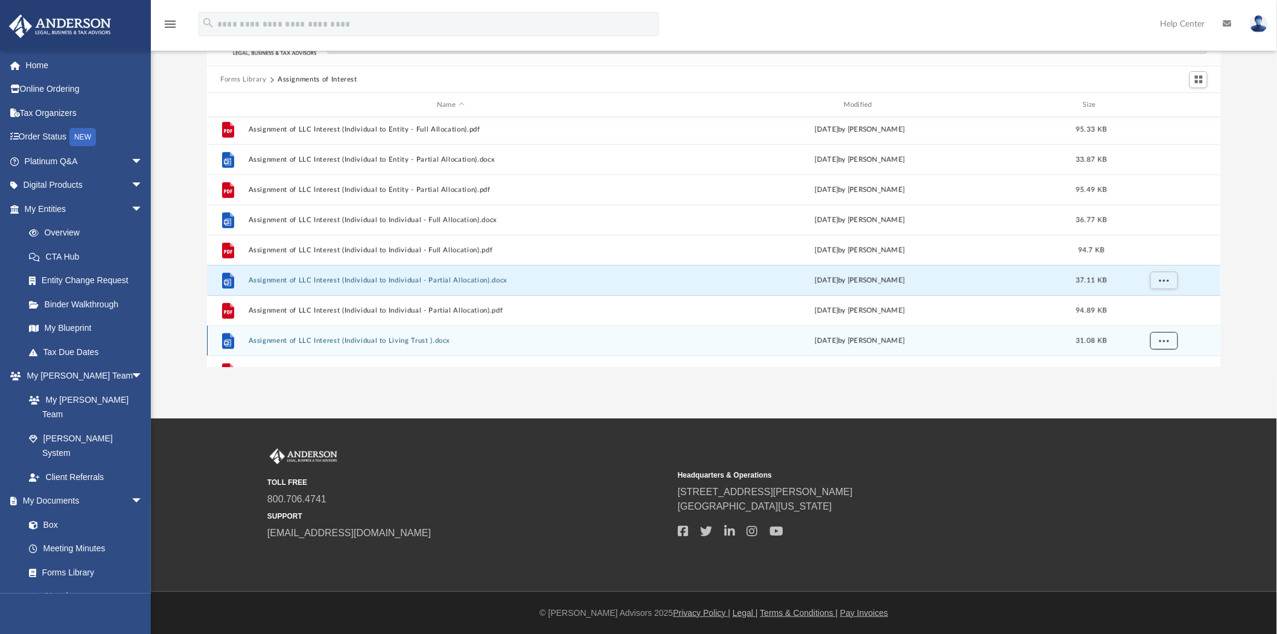
click at [1157, 341] on button "More options" at bounding box center [1165, 341] width 28 height 18
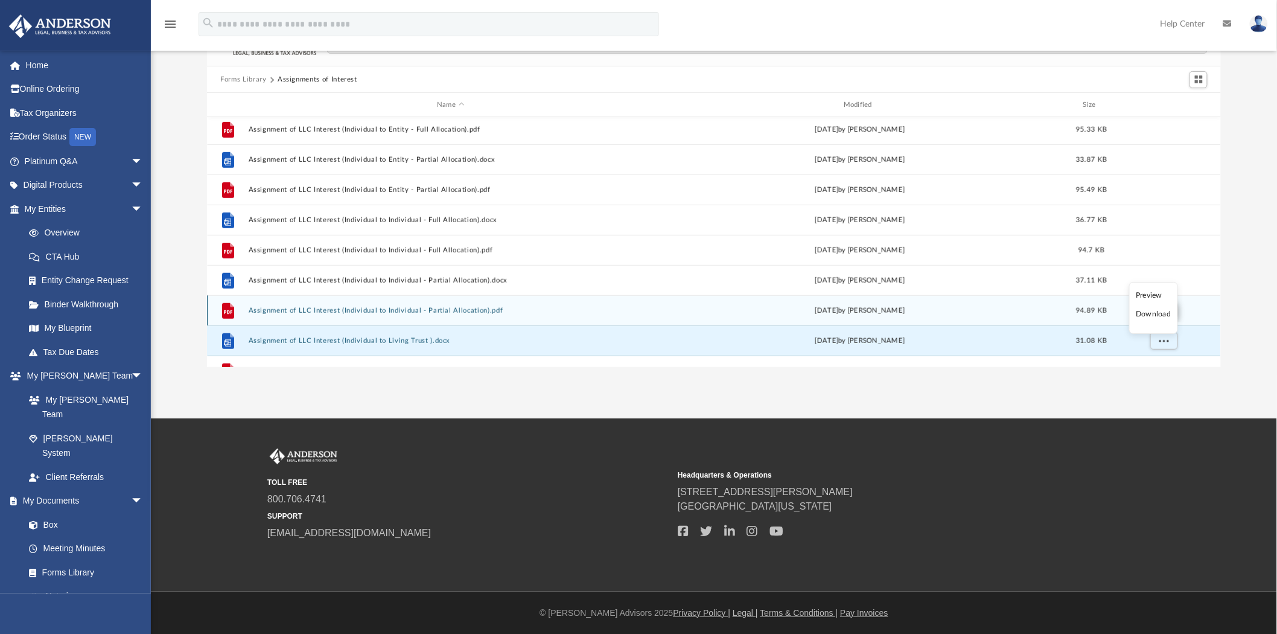
click at [1162, 315] on li "Download" at bounding box center [1153, 314] width 35 height 13
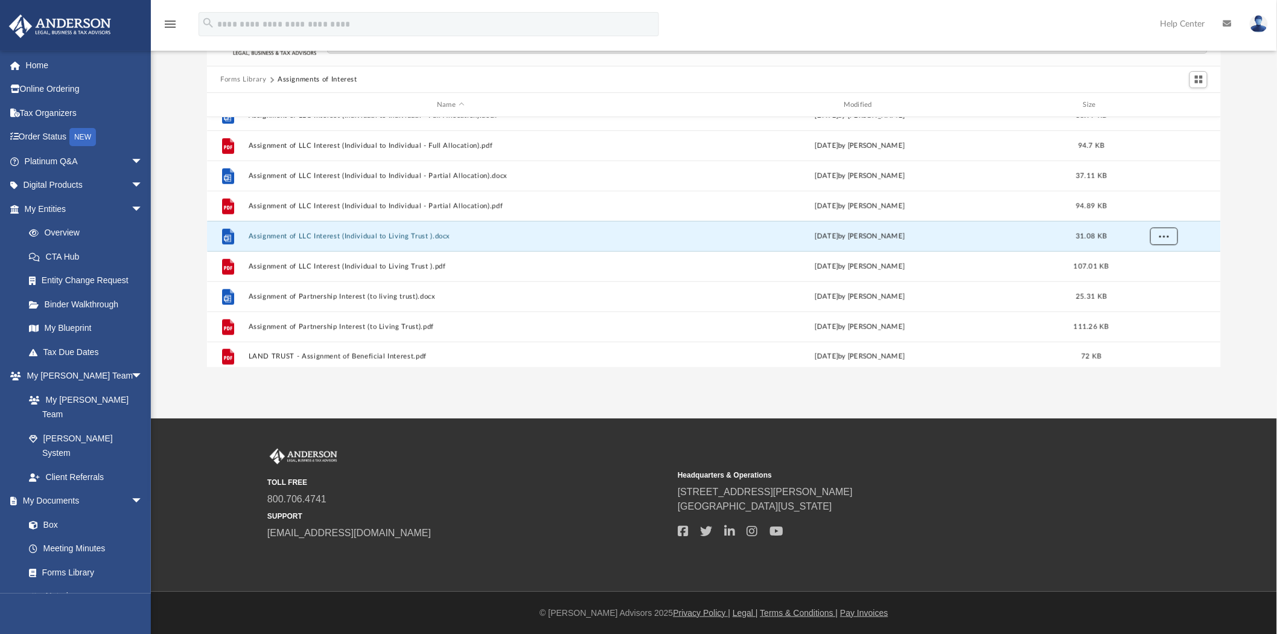
scroll to position [444, 0]
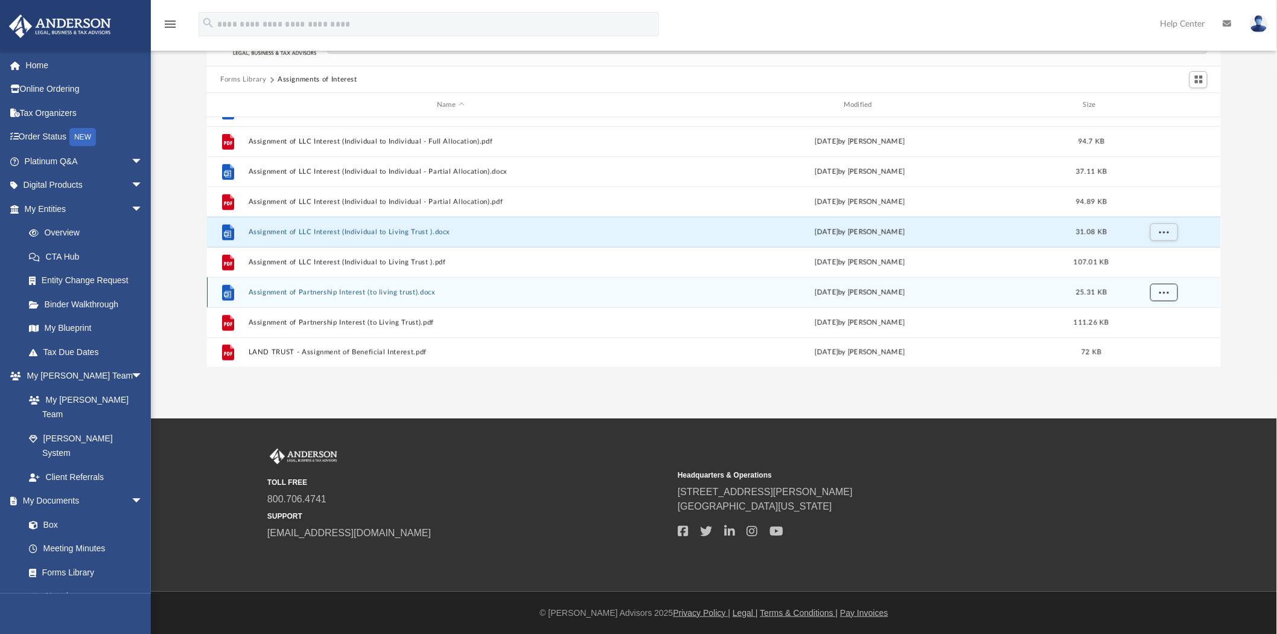
click at [1167, 291] on span "More options" at bounding box center [1165, 292] width 10 height 7
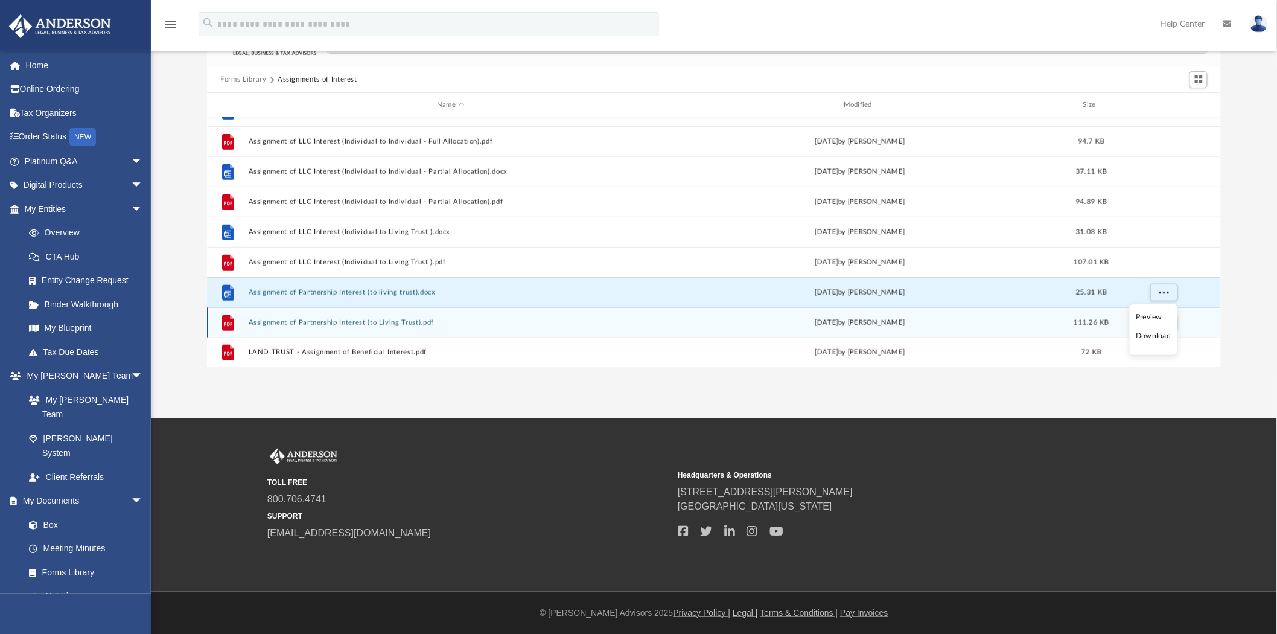
click at [1155, 334] on li "Download" at bounding box center [1153, 336] width 35 height 13
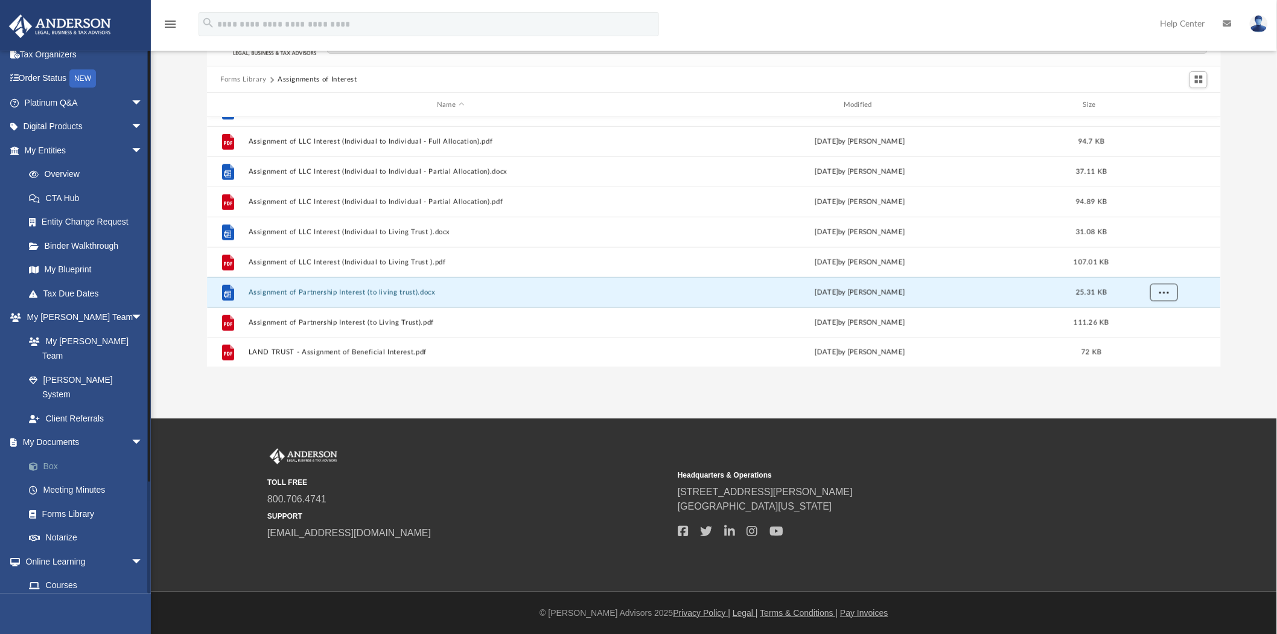
scroll to position [0, 0]
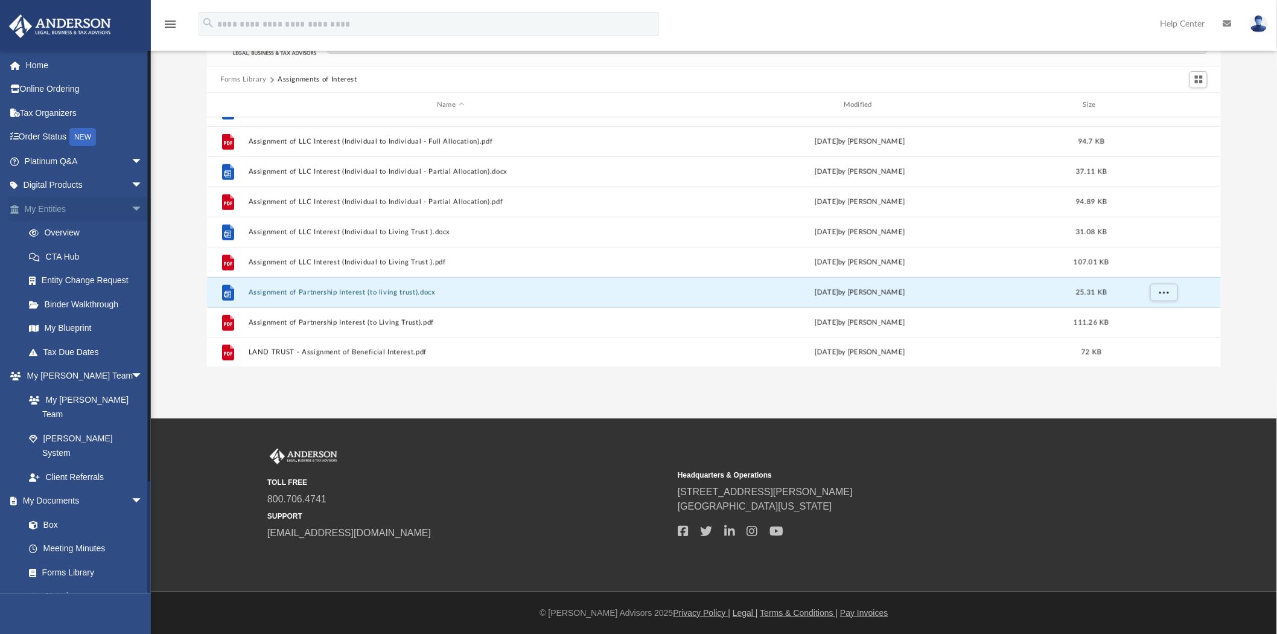
click at [131, 211] on span "arrow_drop_down" at bounding box center [143, 209] width 24 height 25
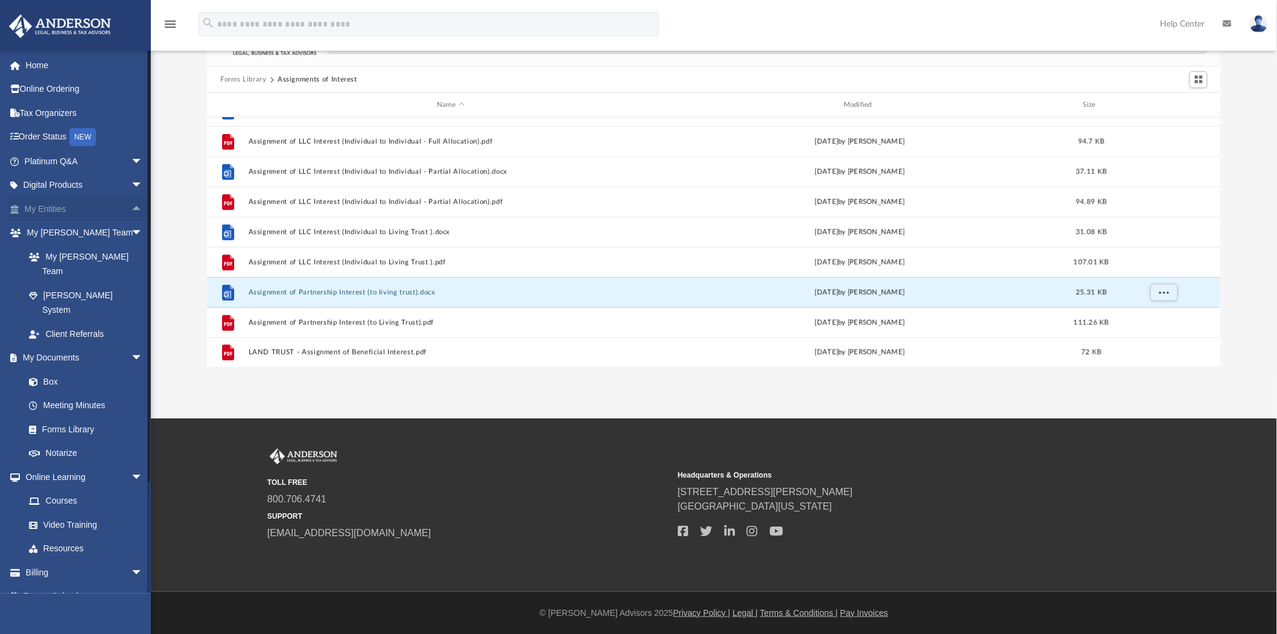
click at [131, 207] on span "arrow_drop_up" at bounding box center [143, 209] width 24 height 25
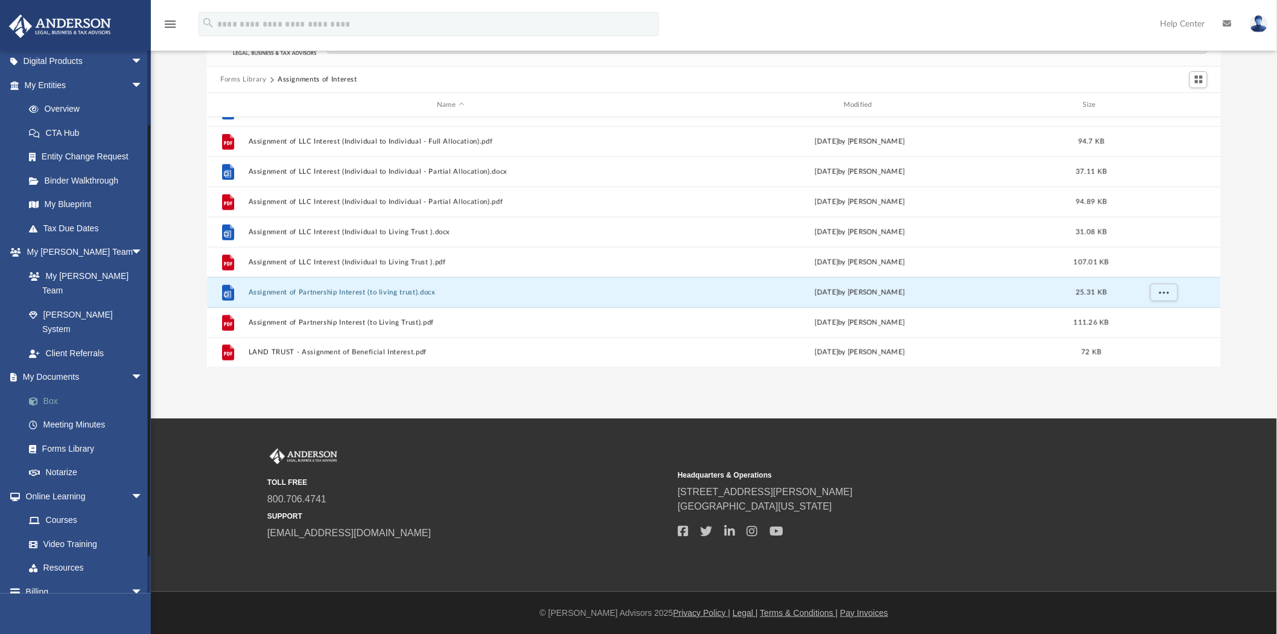
scroll to position [130, 0]
